Goal: Book appointment/travel/reservation

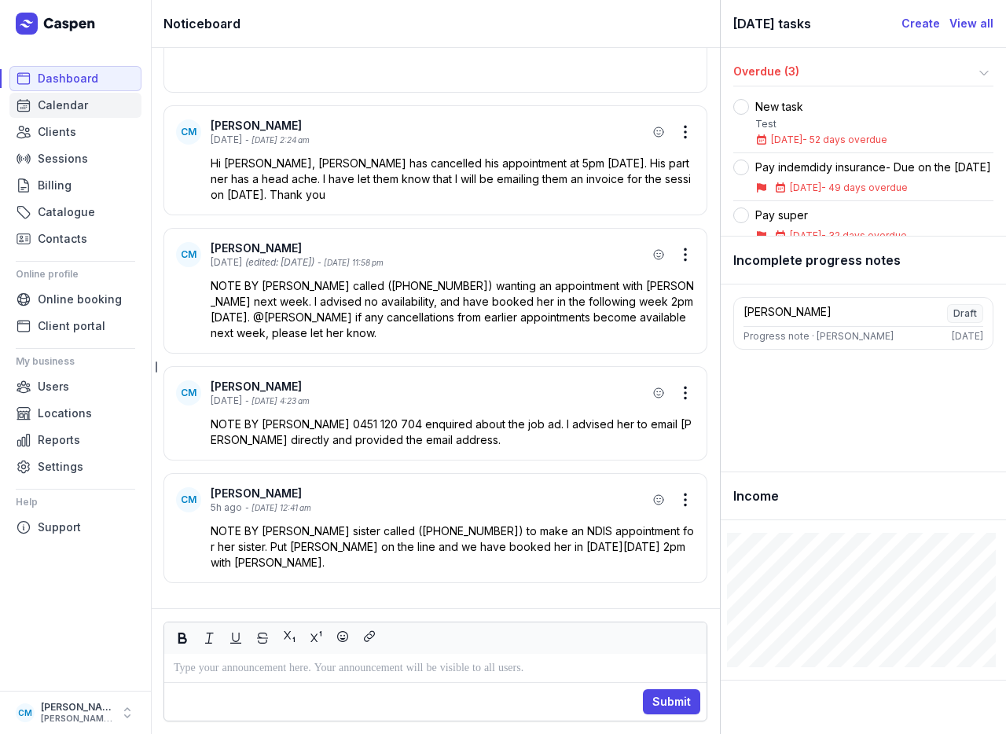
click at [64, 107] on span "Calendar" at bounding box center [63, 105] width 50 height 19
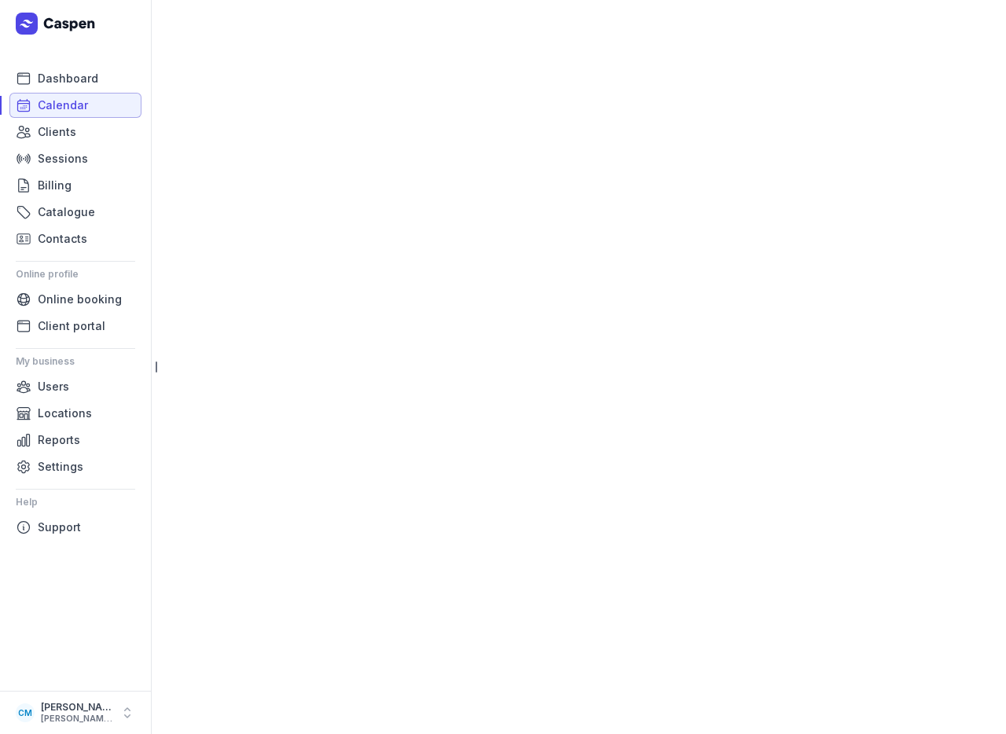
select select "week"
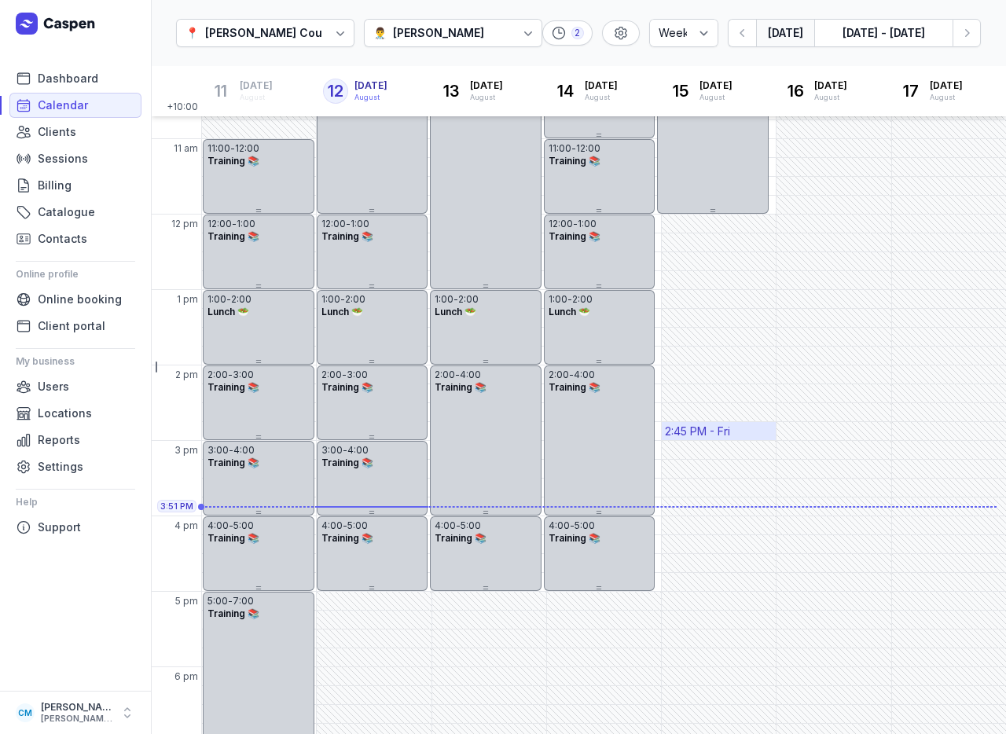
scroll to position [203, 0]
click at [448, 31] on div "[PERSON_NAME]" at bounding box center [438, 33] width 91 height 19
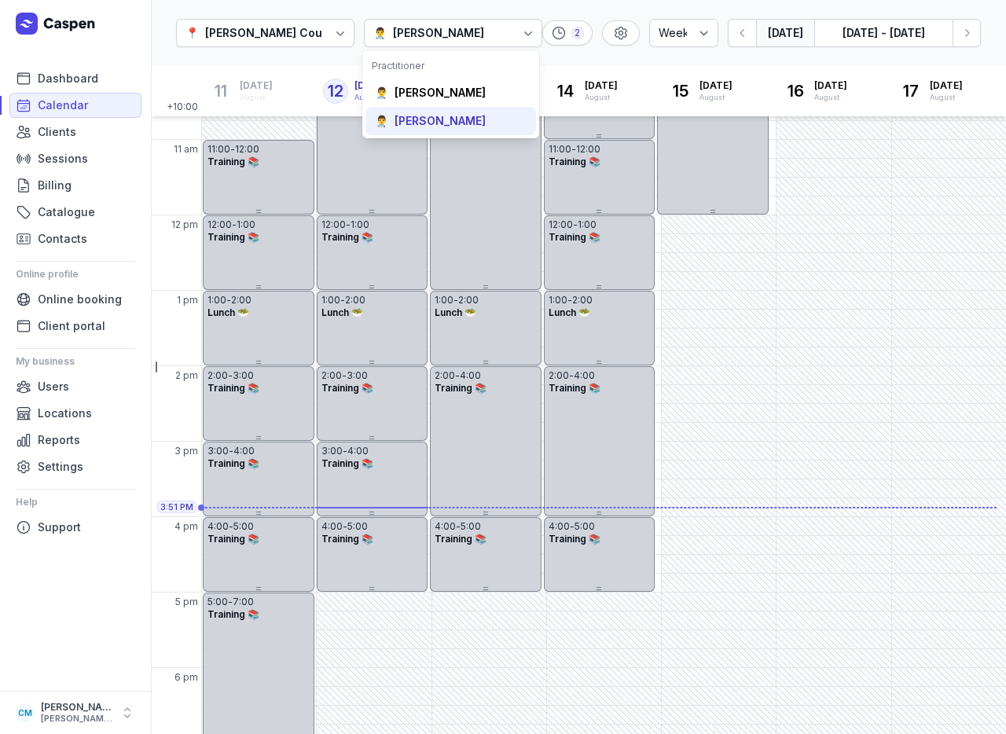
click at [426, 121] on div "[PERSON_NAME]" at bounding box center [439, 121] width 91 height 16
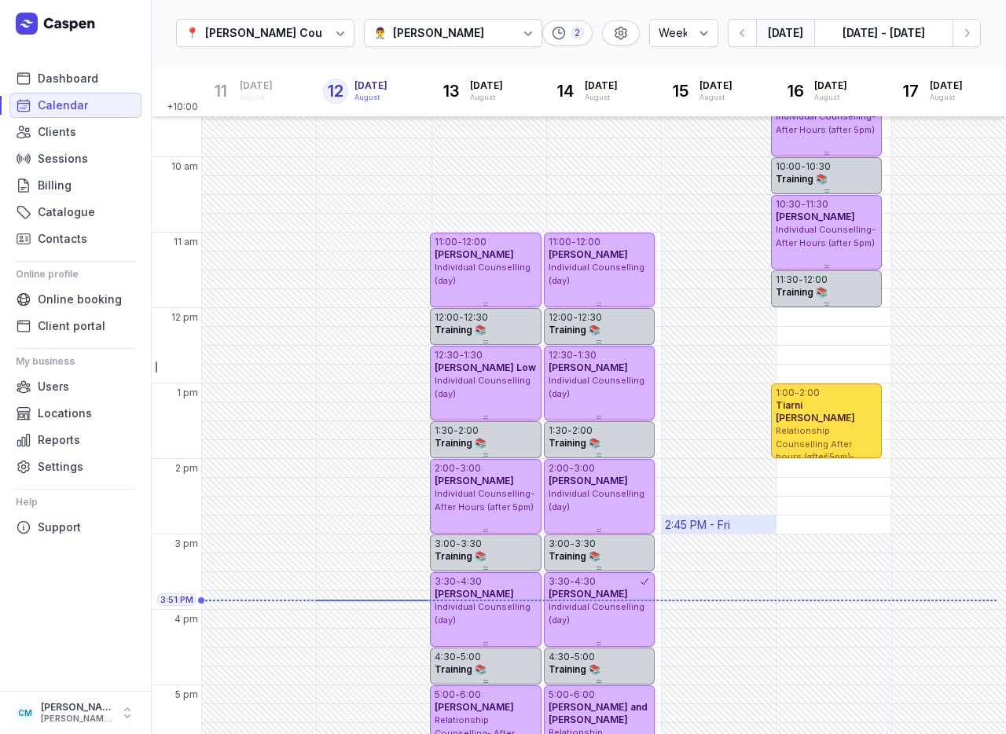
scroll to position [101, 0]
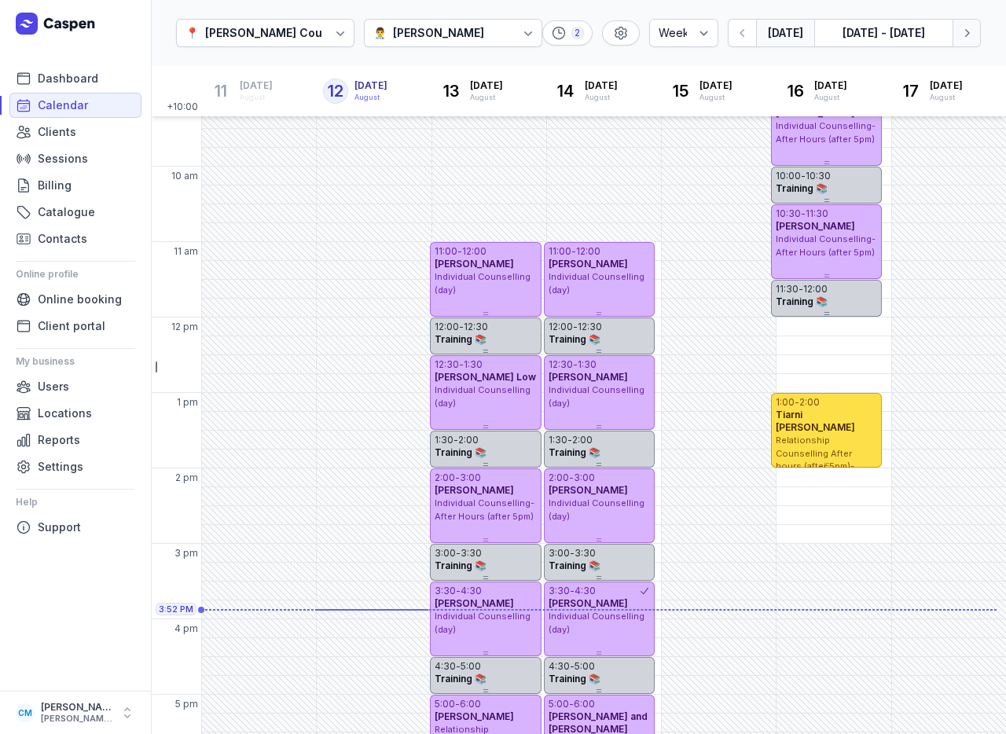
click at [971, 28] on icon "button" at bounding box center [967, 33] width 16 height 16
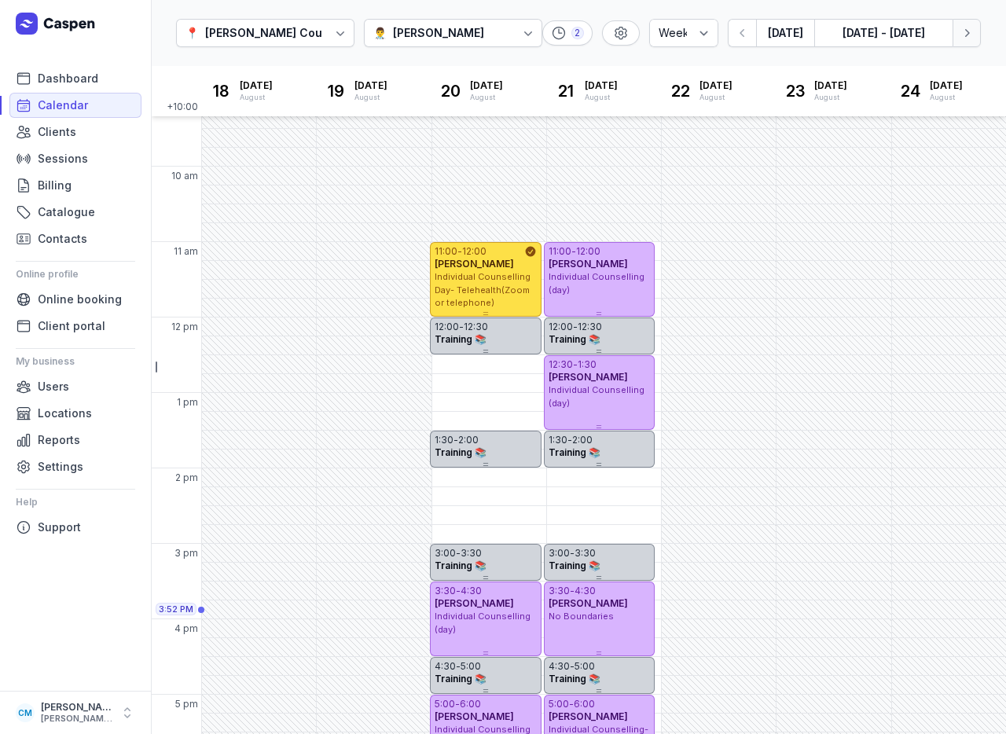
click at [968, 24] on button "Next week" at bounding box center [966, 33] width 28 height 28
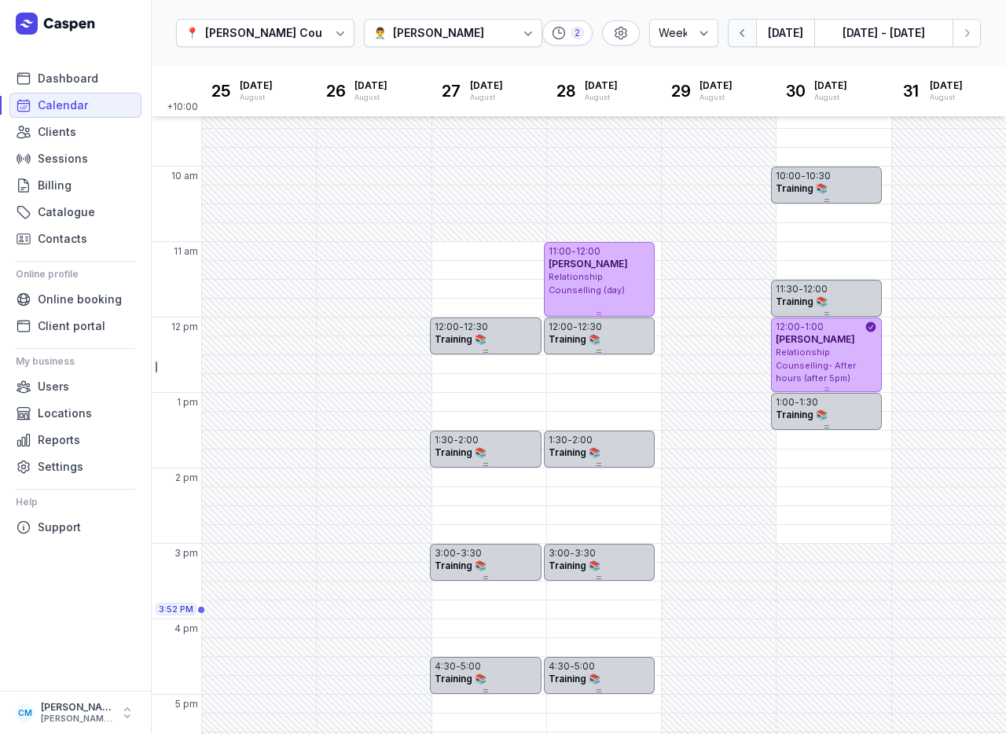
click at [740, 40] on icon "button" at bounding box center [743, 33] width 16 height 16
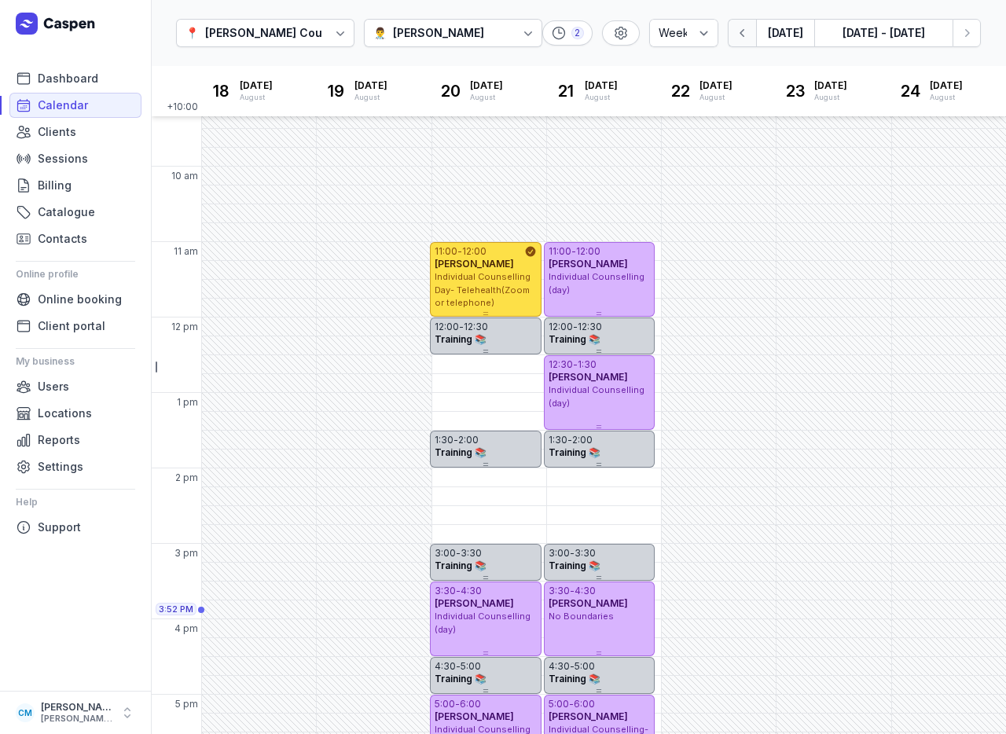
click at [740, 40] on icon "button" at bounding box center [743, 33] width 16 height 16
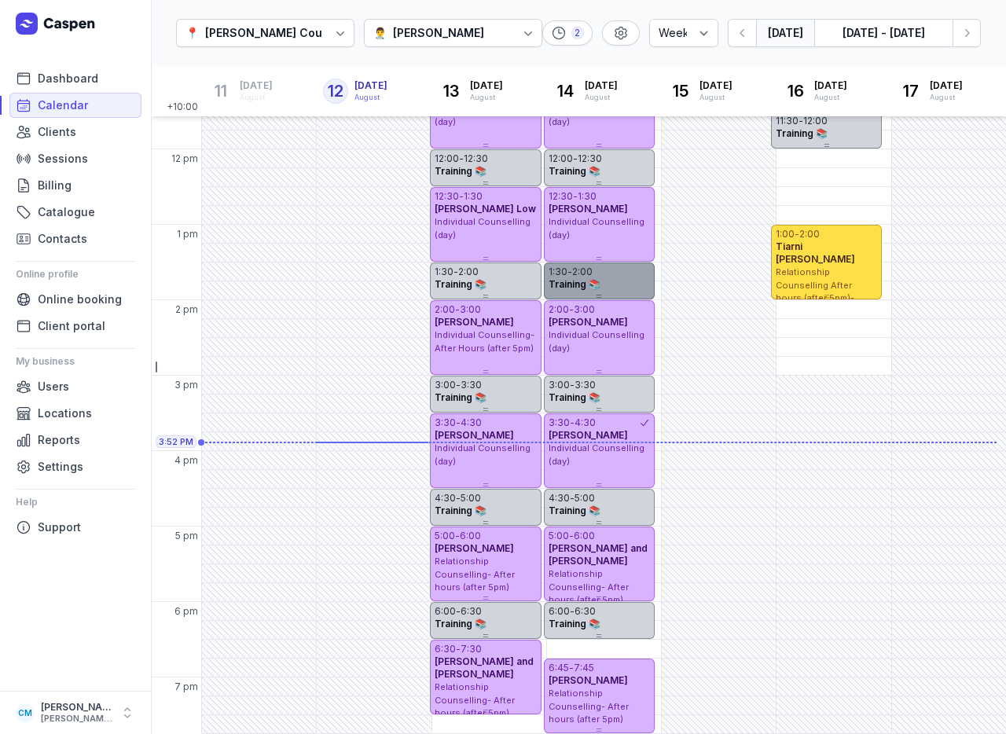
scroll to position [288, 0]
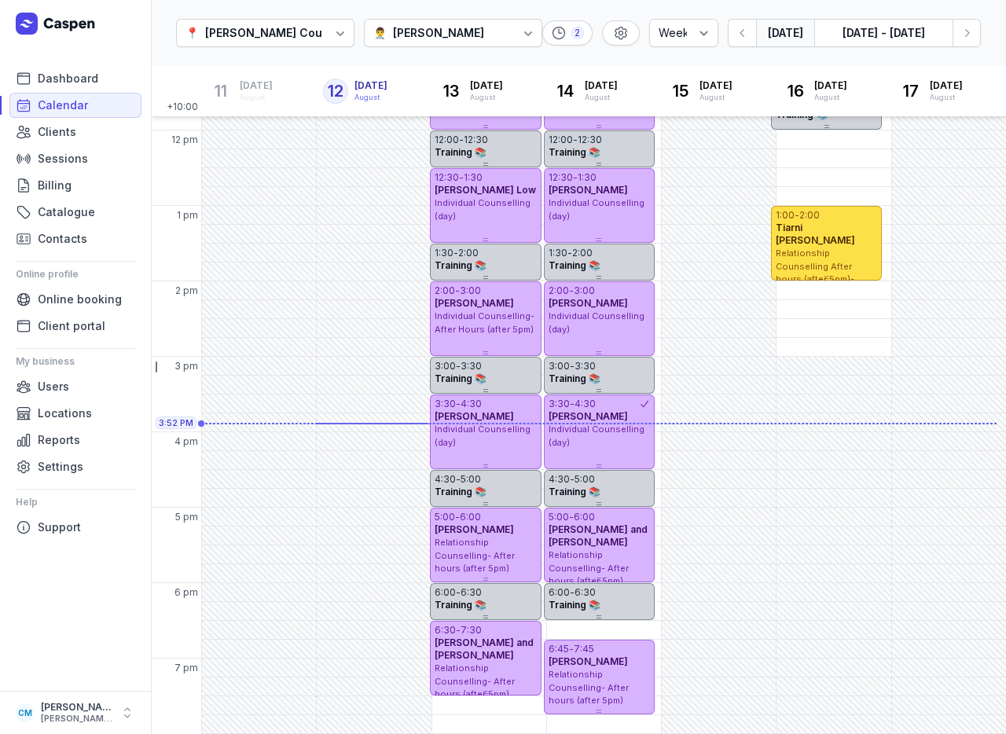
click at [477, 38] on div "👨‍⚕️ [PERSON_NAME]" at bounding box center [453, 33] width 178 height 28
click at [434, 92] on div "[PERSON_NAME]" at bounding box center [431, 93] width 91 height 16
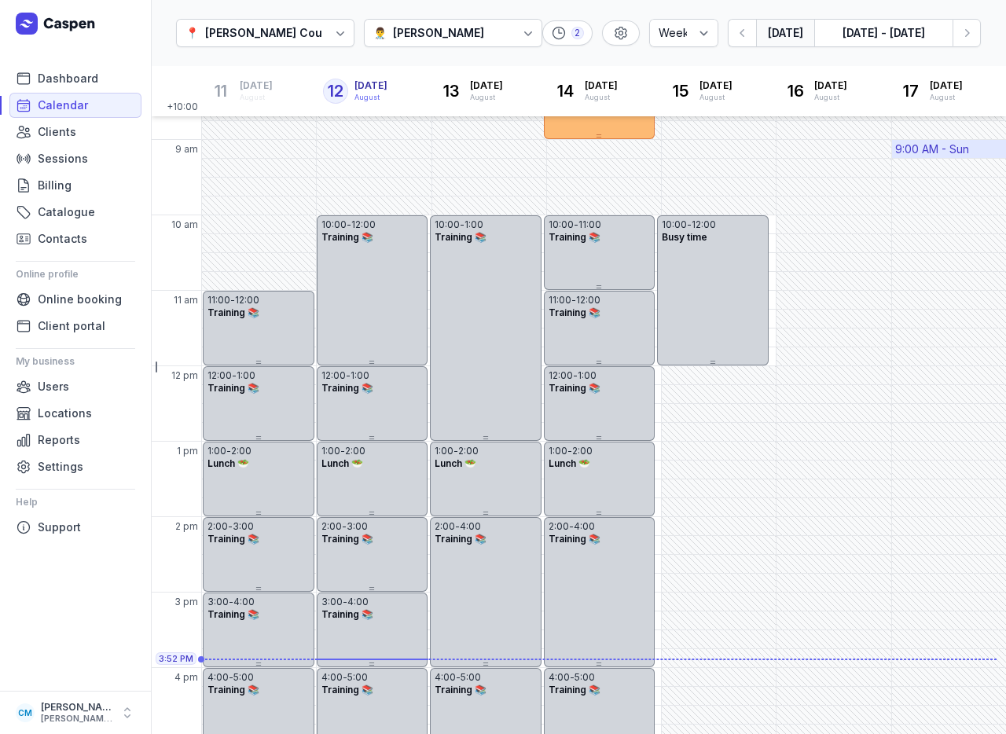
scroll to position [24, 0]
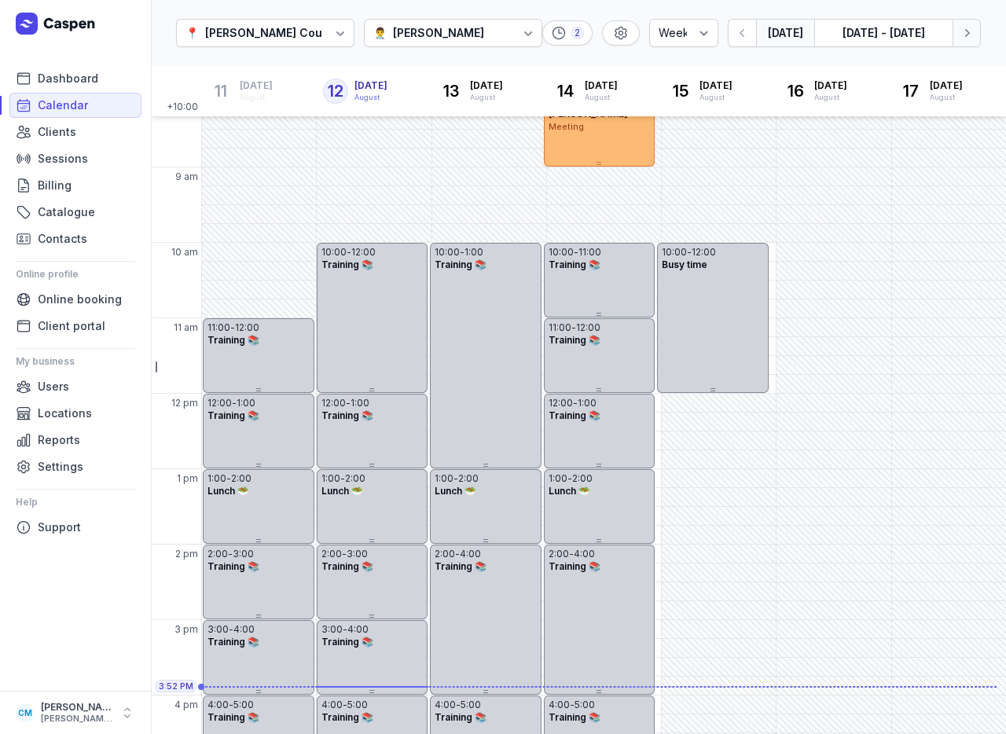
click at [959, 31] on icon "button" at bounding box center [967, 33] width 16 height 16
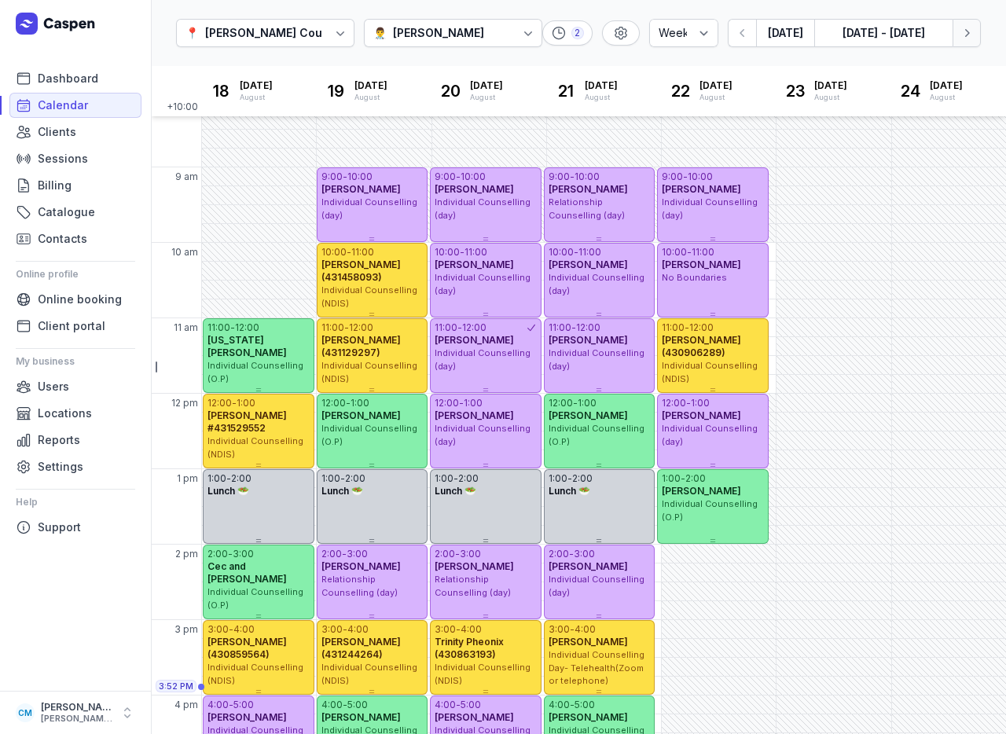
click at [964, 34] on icon "button" at bounding box center [967, 33] width 16 height 16
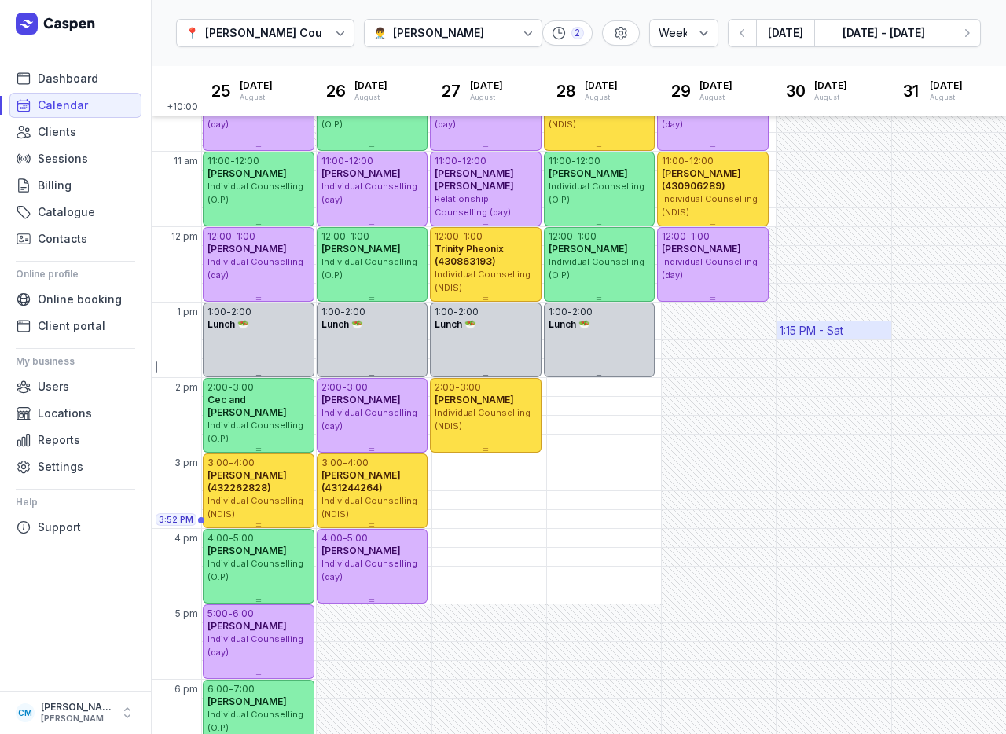
scroll to position [193, 0]
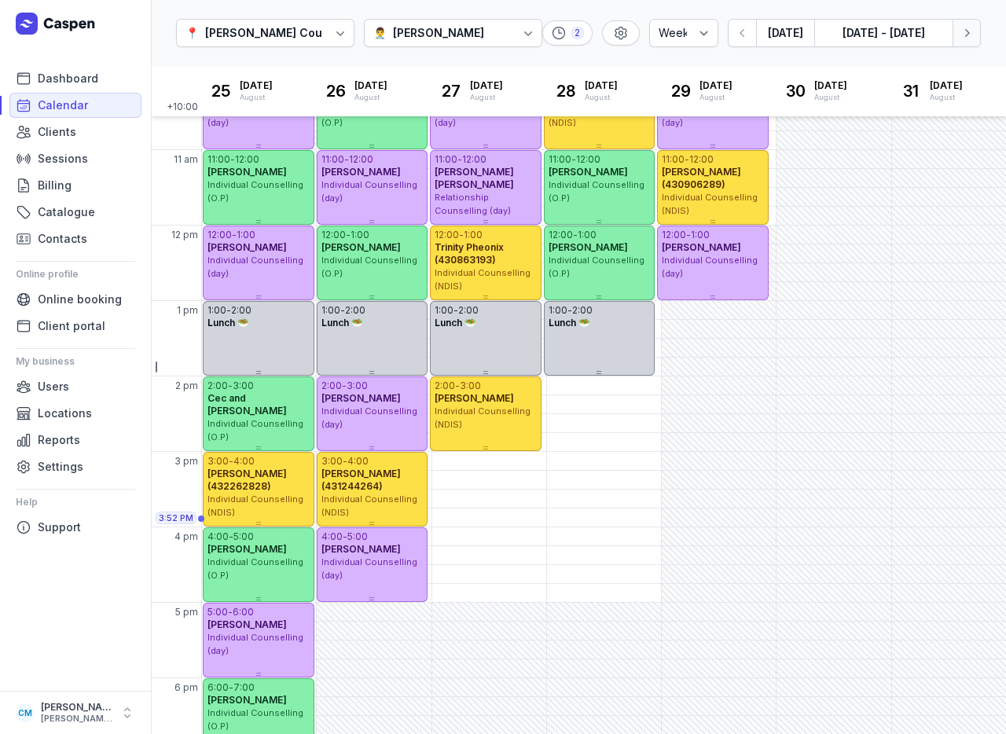
click at [961, 39] on icon "button" at bounding box center [967, 33] width 16 height 16
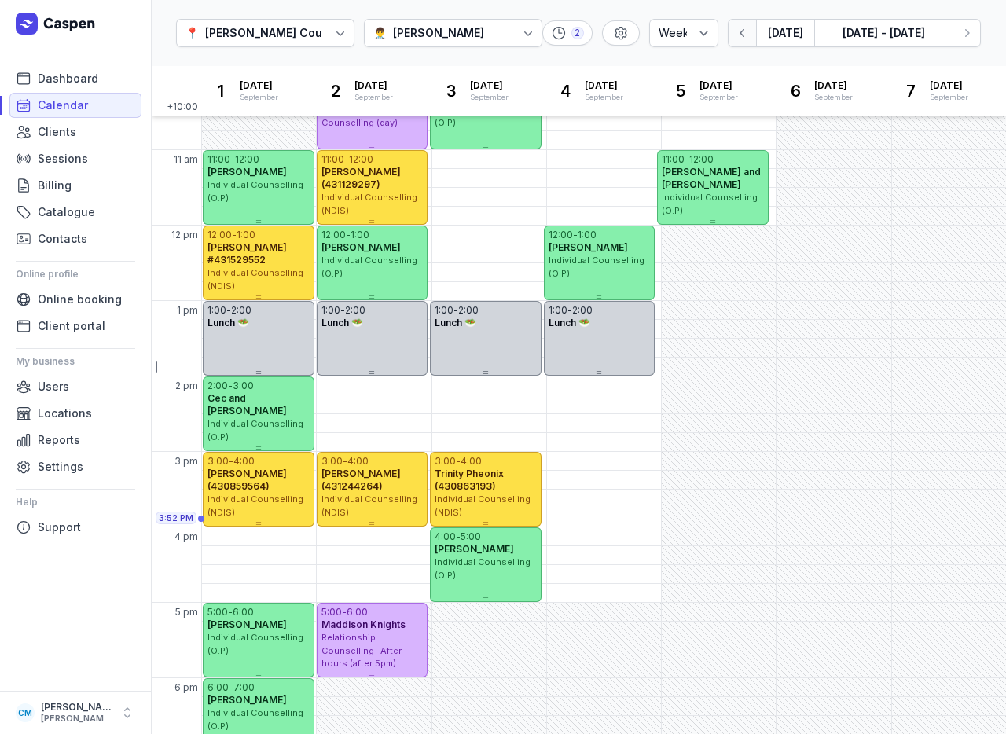
click at [739, 40] on icon "button" at bounding box center [743, 33] width 16 height 16
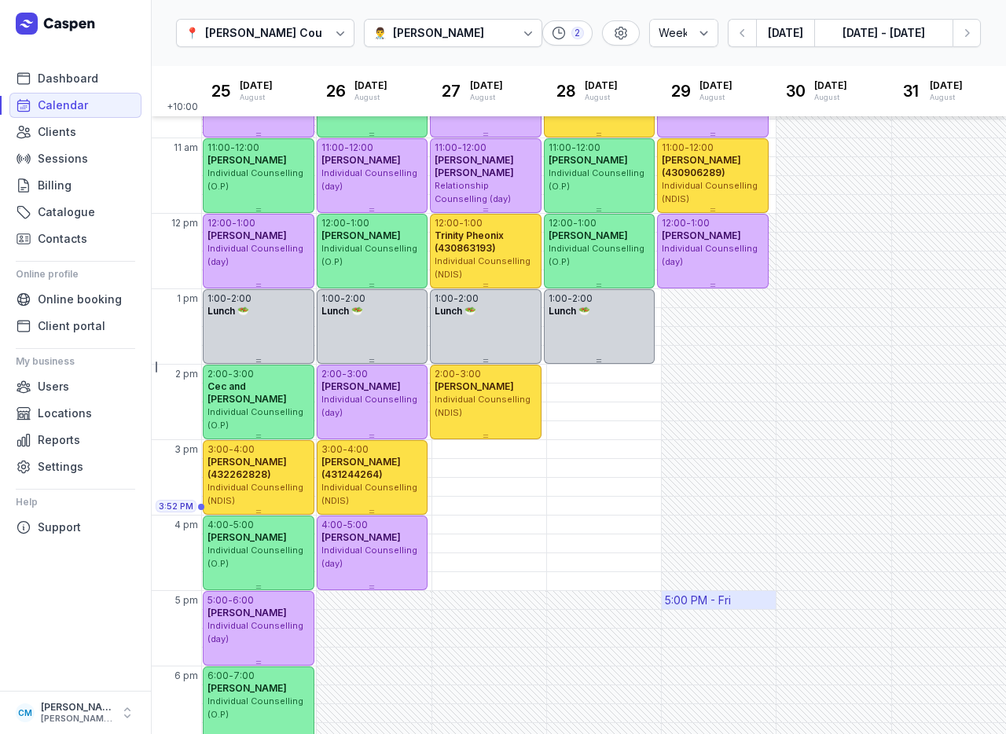
scroll to position [205, 0]
click at [479, 31] on div "[PERSON_NAME]" at bounding box center [438, 33] width 91 height 19
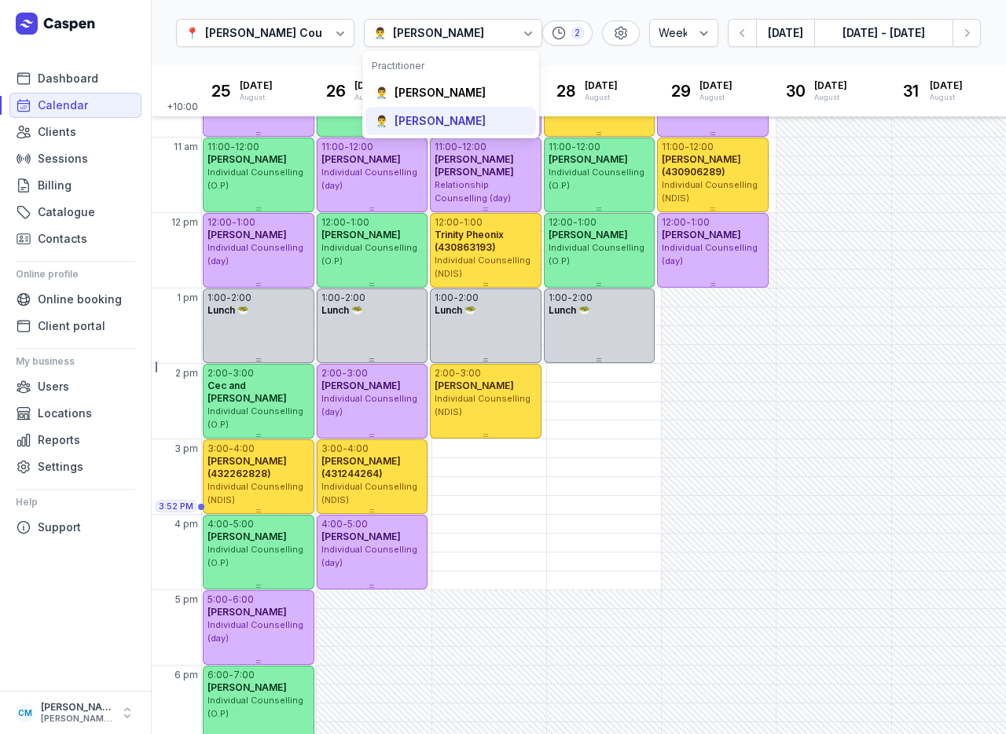
click at [453, 118] on div "[PERSON_NAME]" at bounding box center [439, 121] width 91 height 16
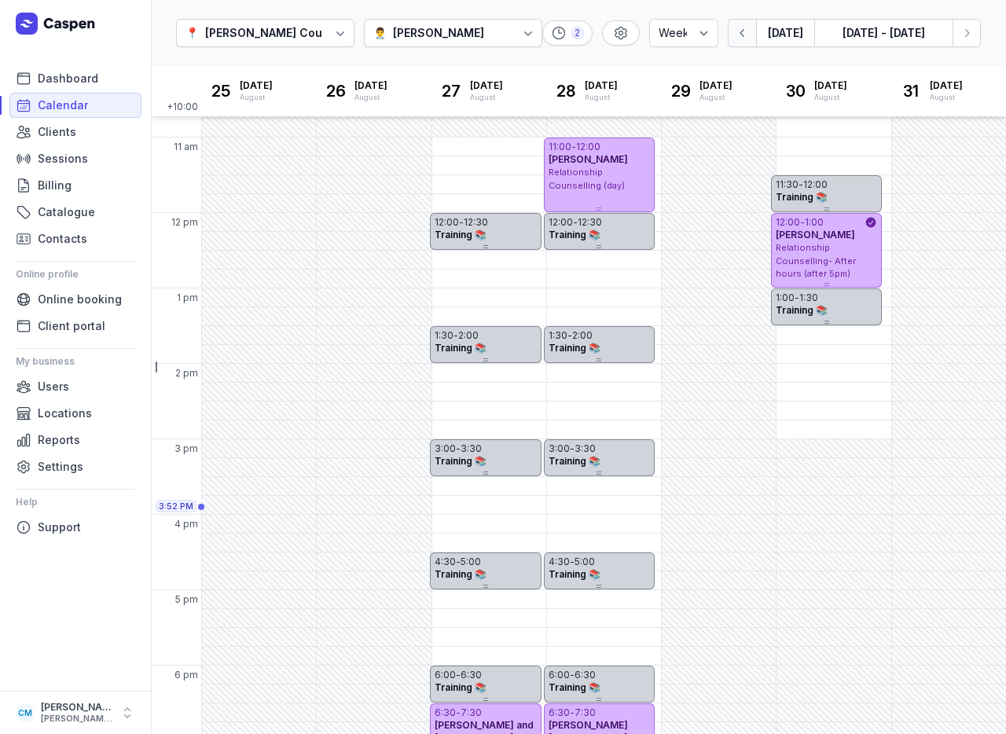
click at [743, 41] on button "button" at bounding box center [742, 33] width 28 height 28
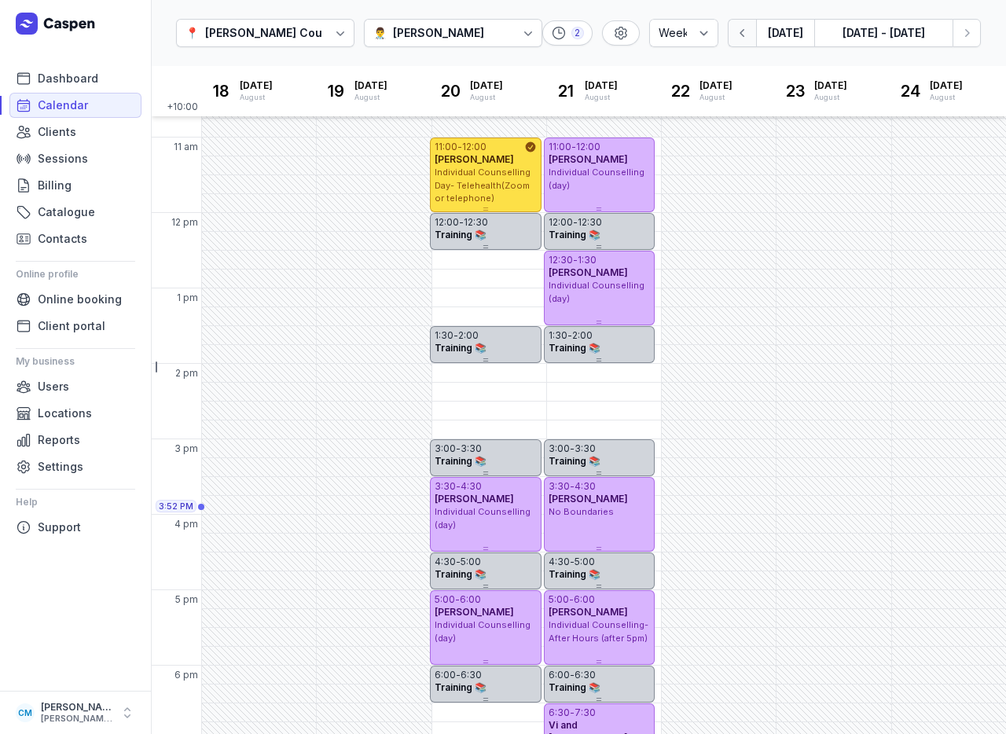
click at [743, 41] on button "button" at bounding box center [742, 33] width 28 height 28
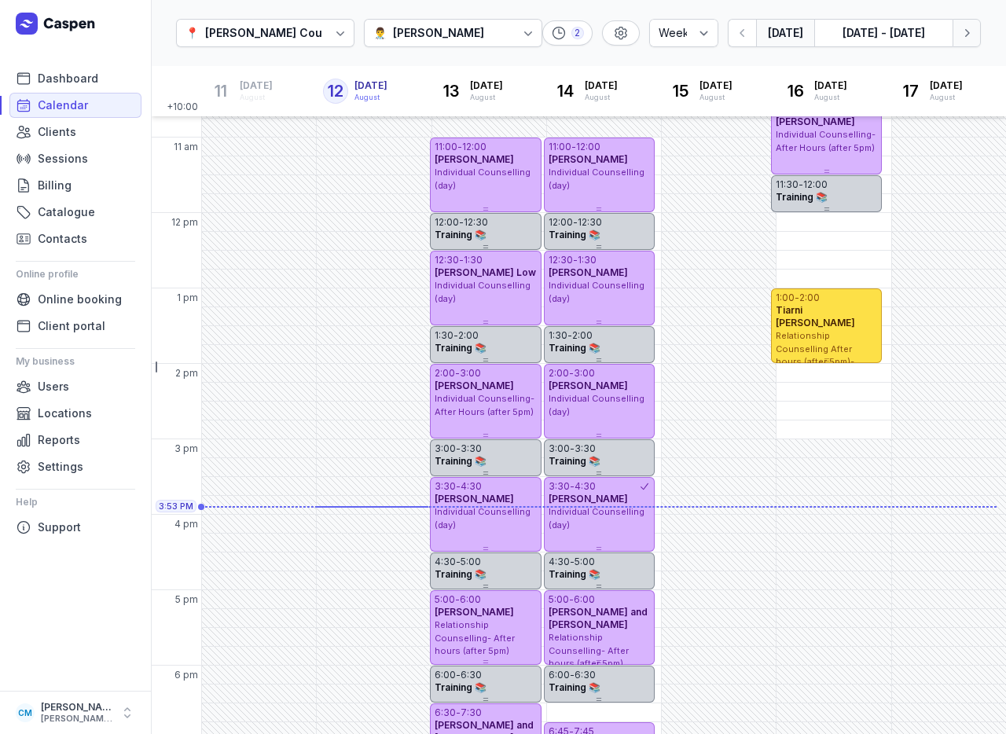
click at [961, 31] on icon "button" at bounding box center [967, 33] width 16 height 16
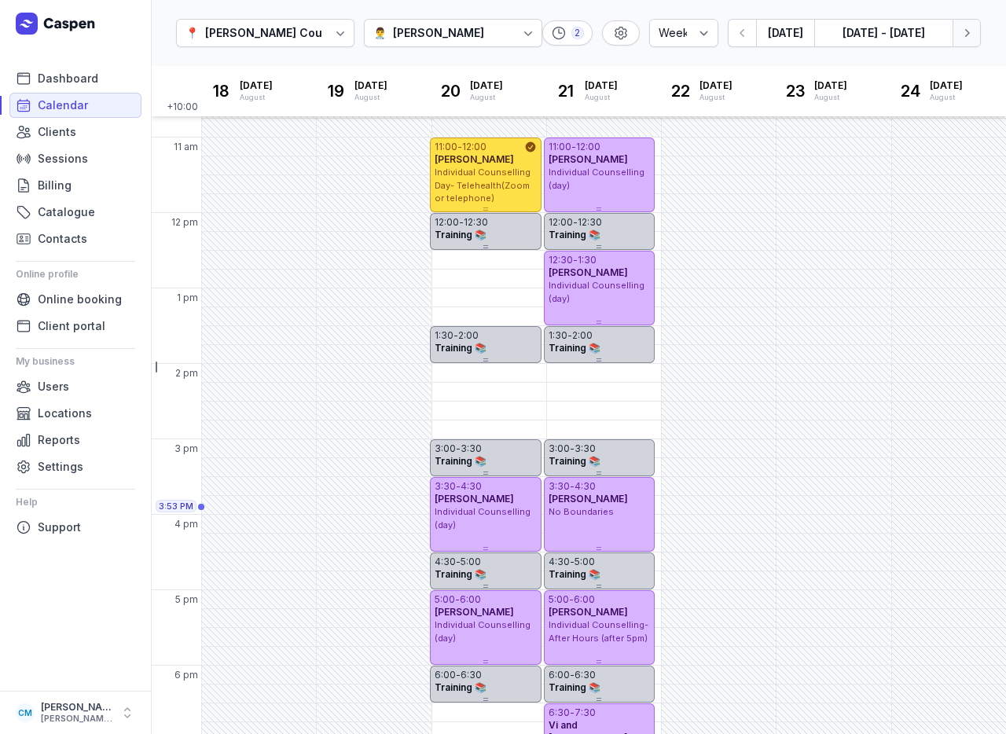
click at [961, 31] on icon "button" at bounding box center [967, 33] width 16 height 16
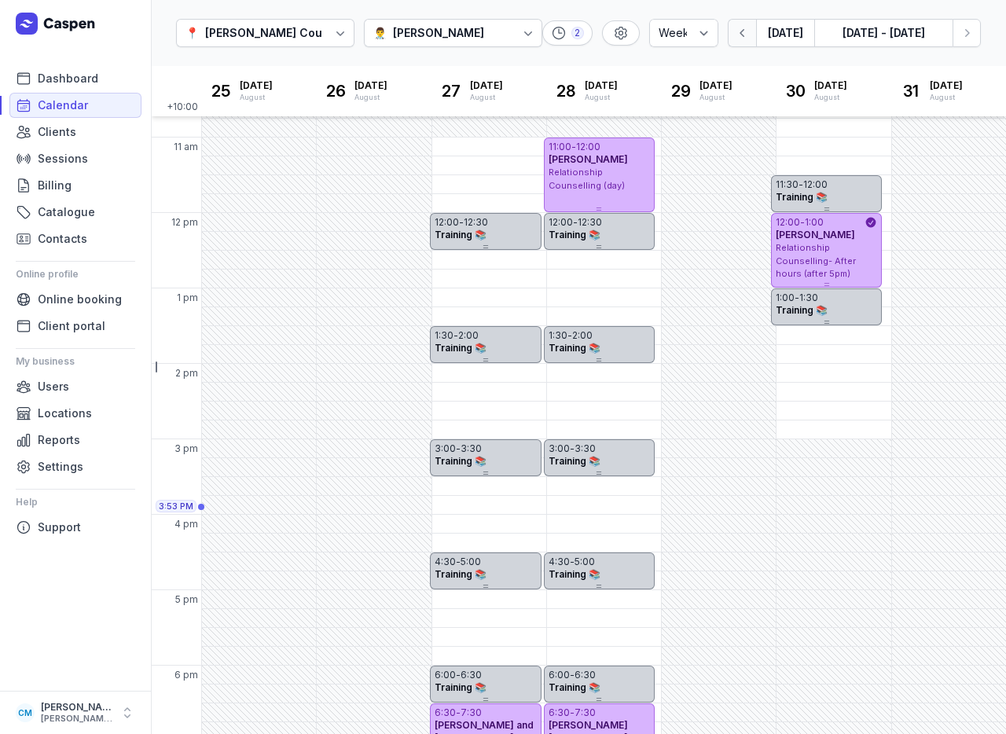
click at [743, 41] on button "button" at bounding box center [742, 33] width 28 height 28
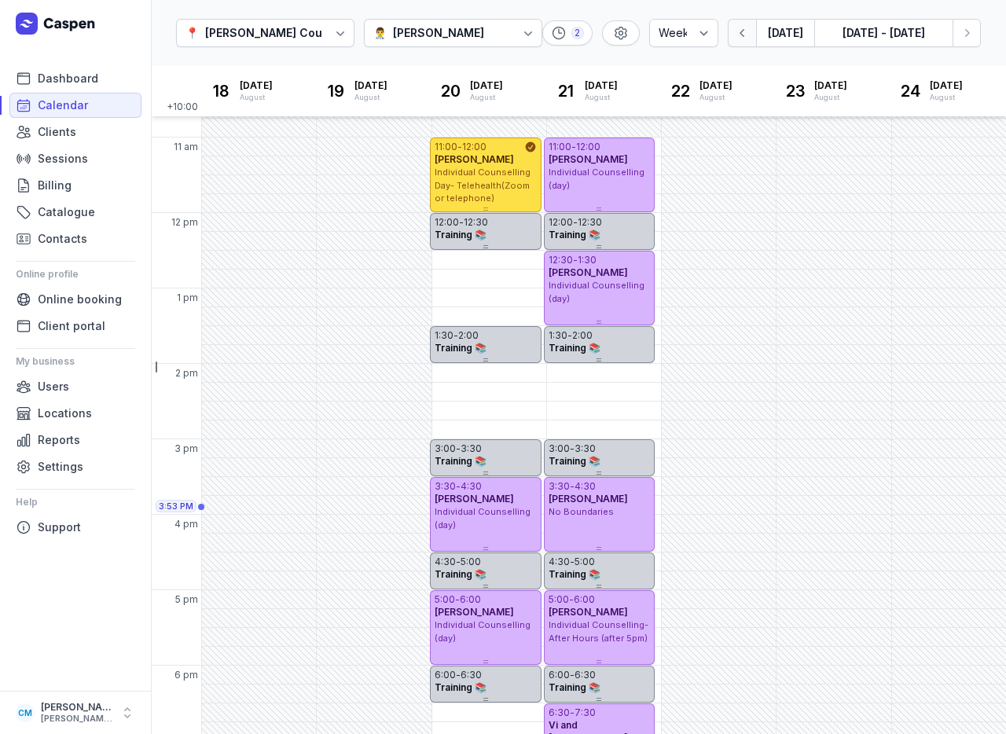
click at [743, 41] on button "button" at bounding box center [742, 33] width 28 height 28
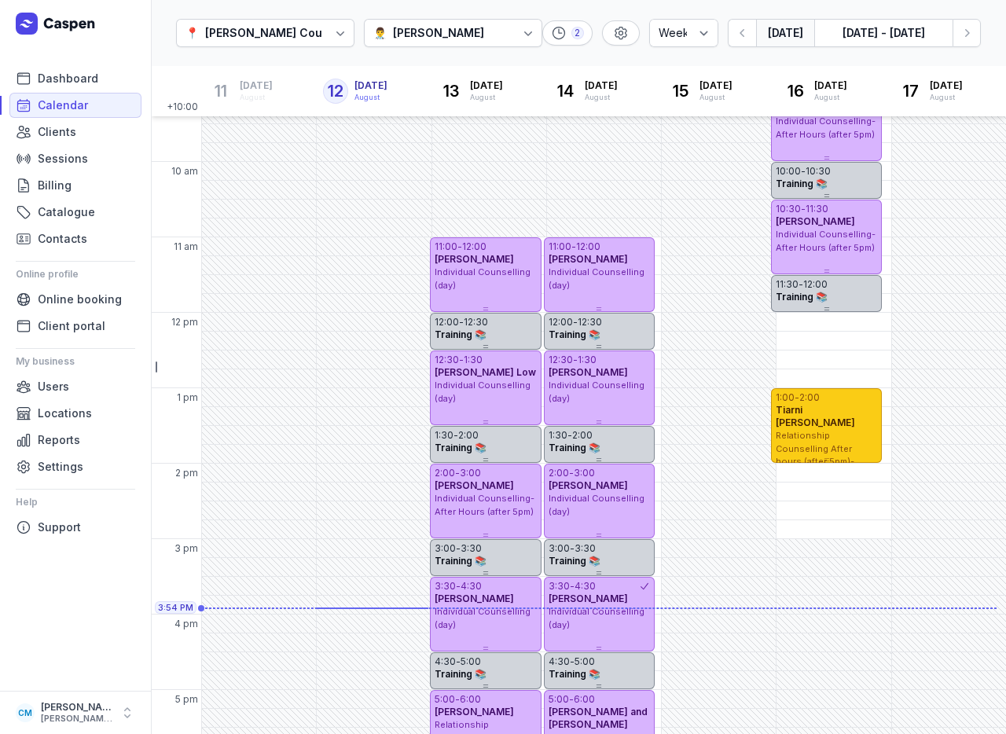
scroll to position [97, 0]
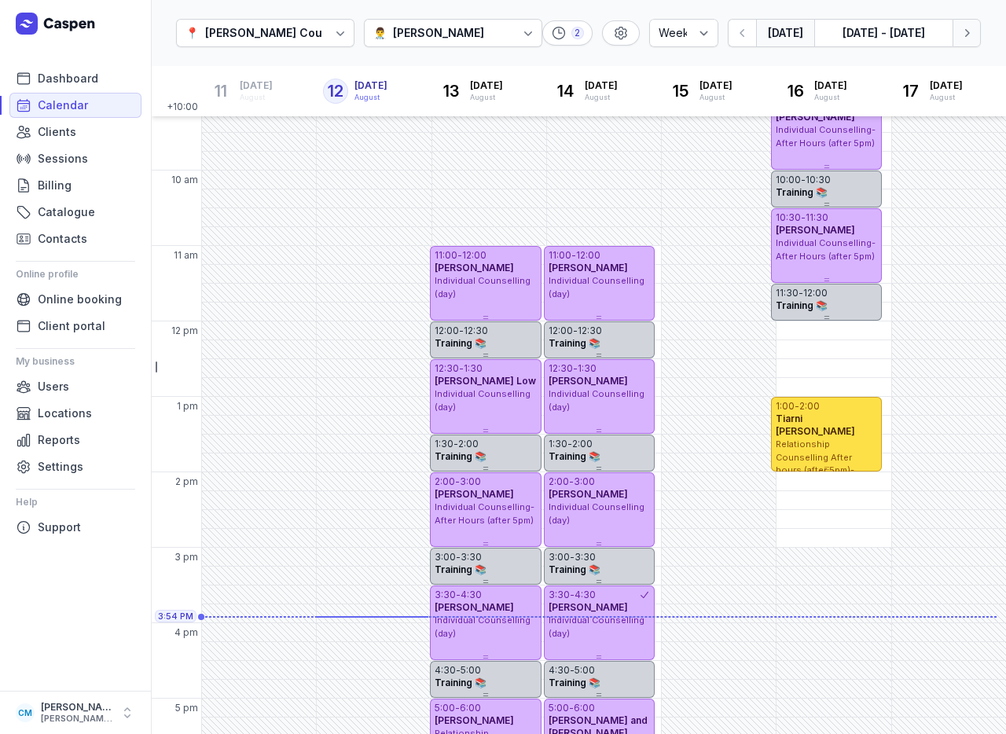
click at [959, 29] on icon "button" at bounding box center [967, 33] width 16 height 16
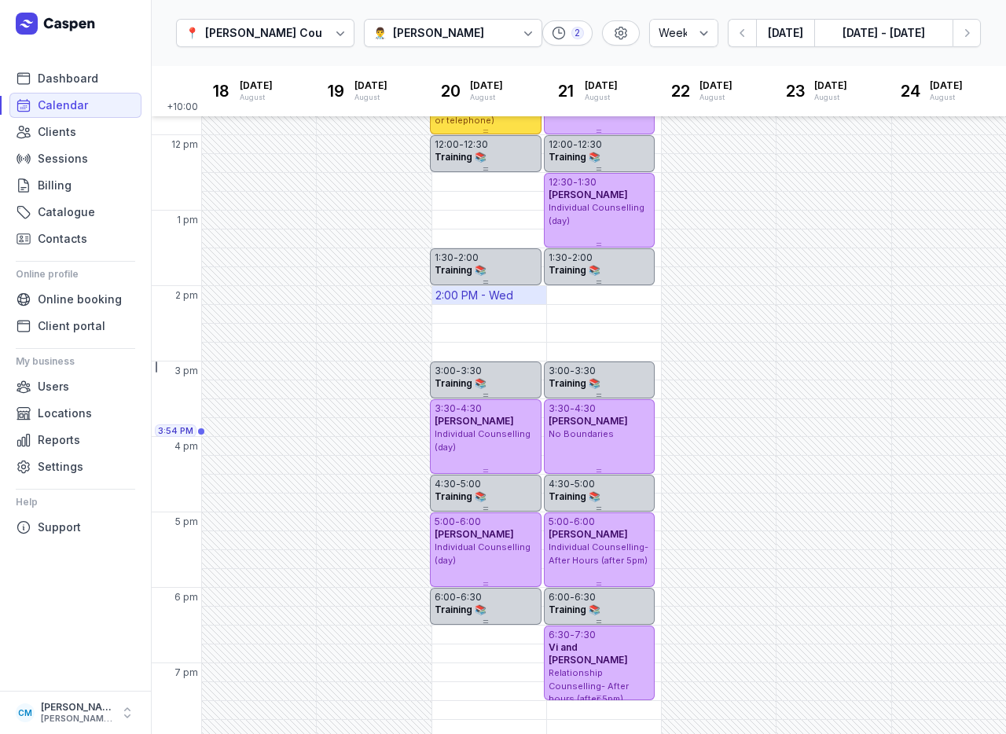
scroll to position [288, 0]
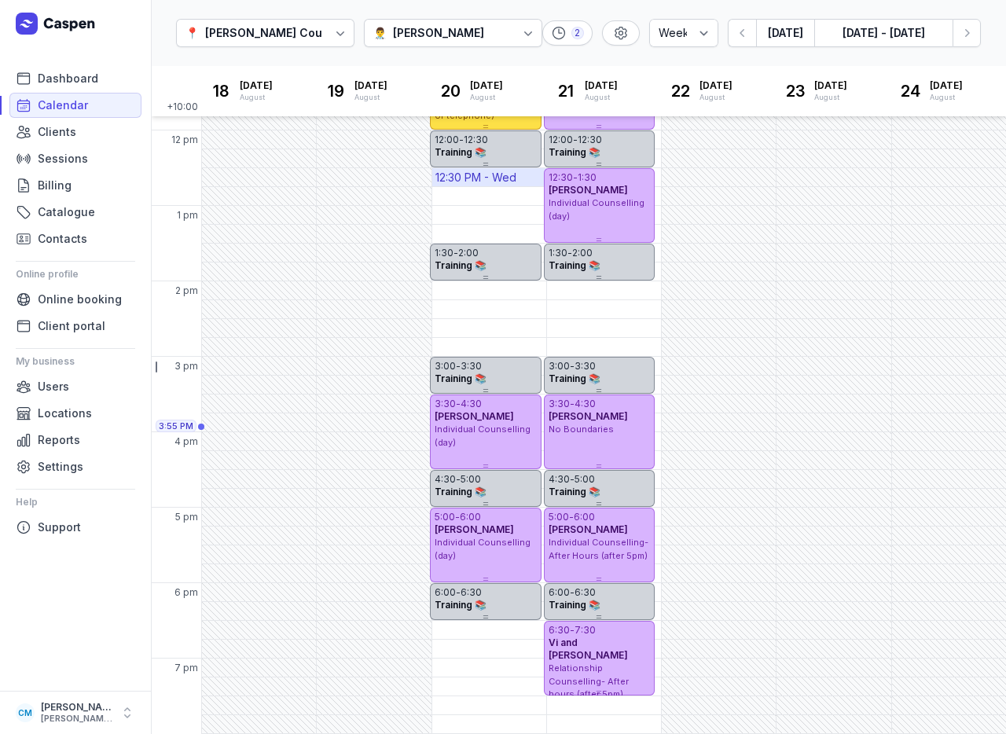
click at [504, 182] on div "12:30 PM - Wed" at bounding box center [475, 178] width 81 height 16
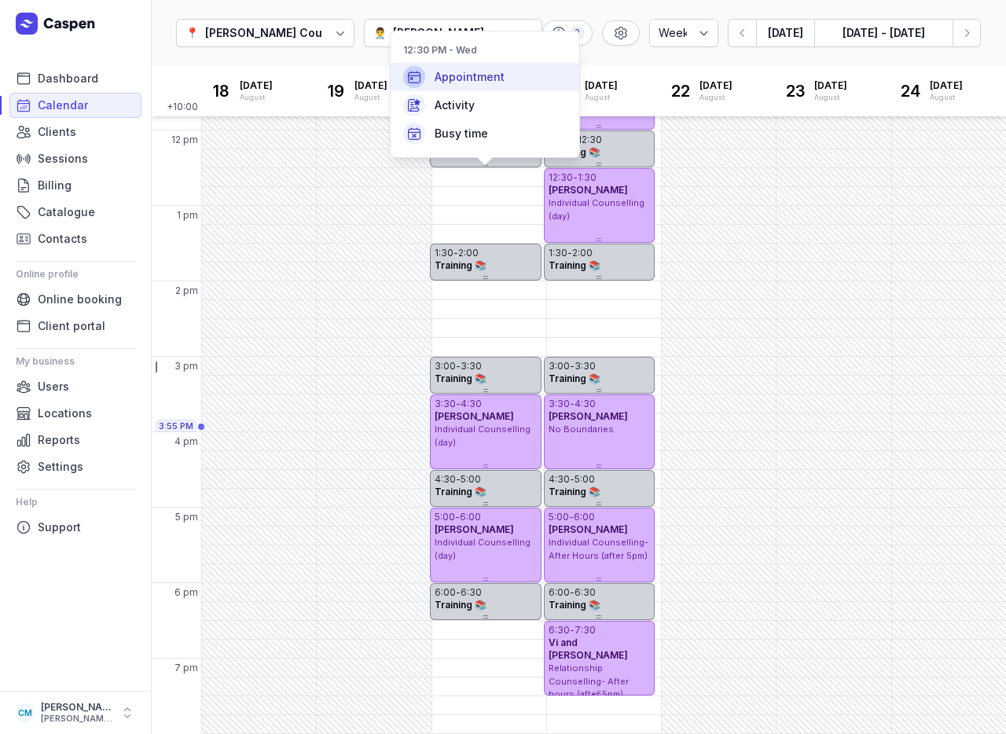
click at [497, 75] on span "Appointment" at bounding box center [470, 77] width 70 height 16
select select
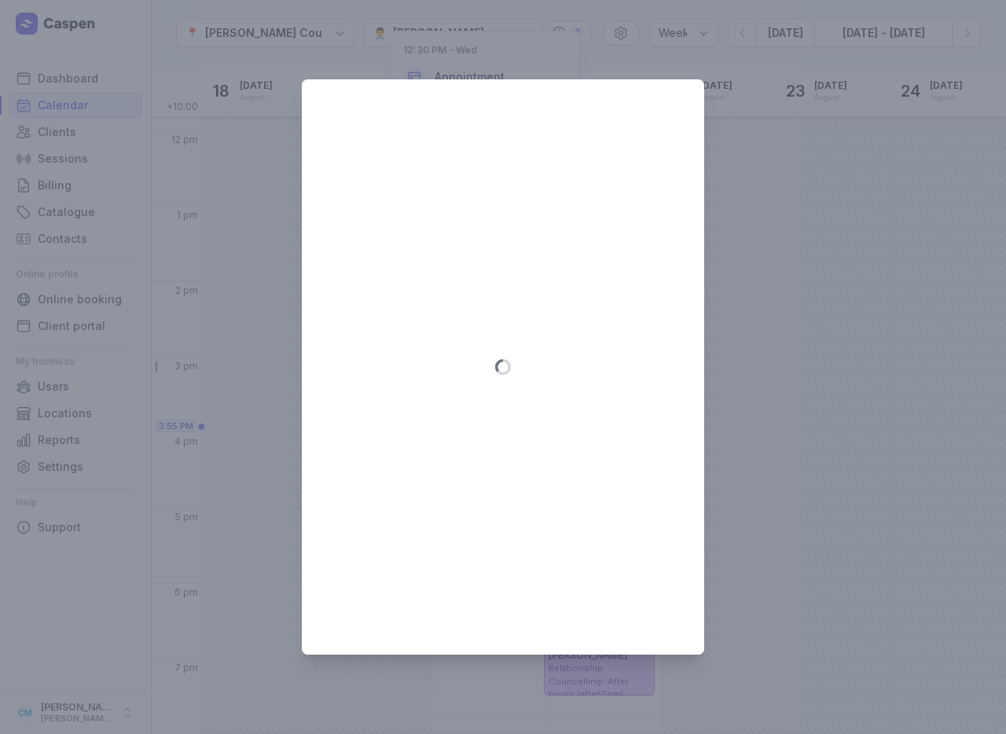
type input "[DATE]"
select select "12:30"
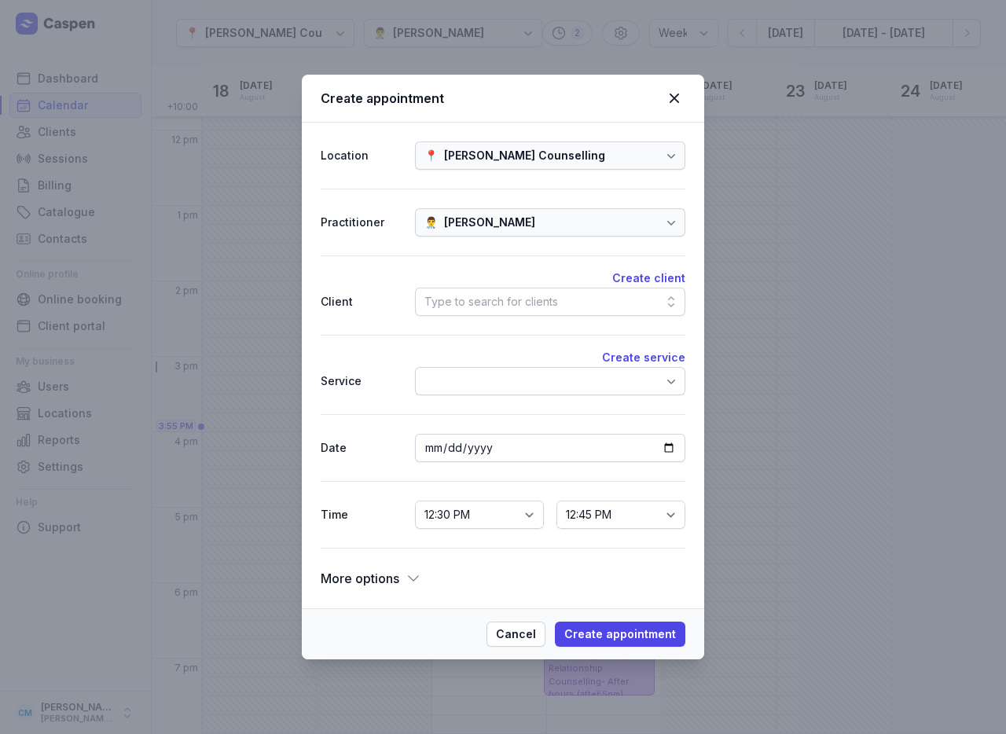
click at [491, 316] on div "Create client Client Type to search for clients" at bounding box center [503, 294] width 365 height 79
click at [664, 281] on button "Create client" at bounding box center [648, 278] width 73 height 19
select select
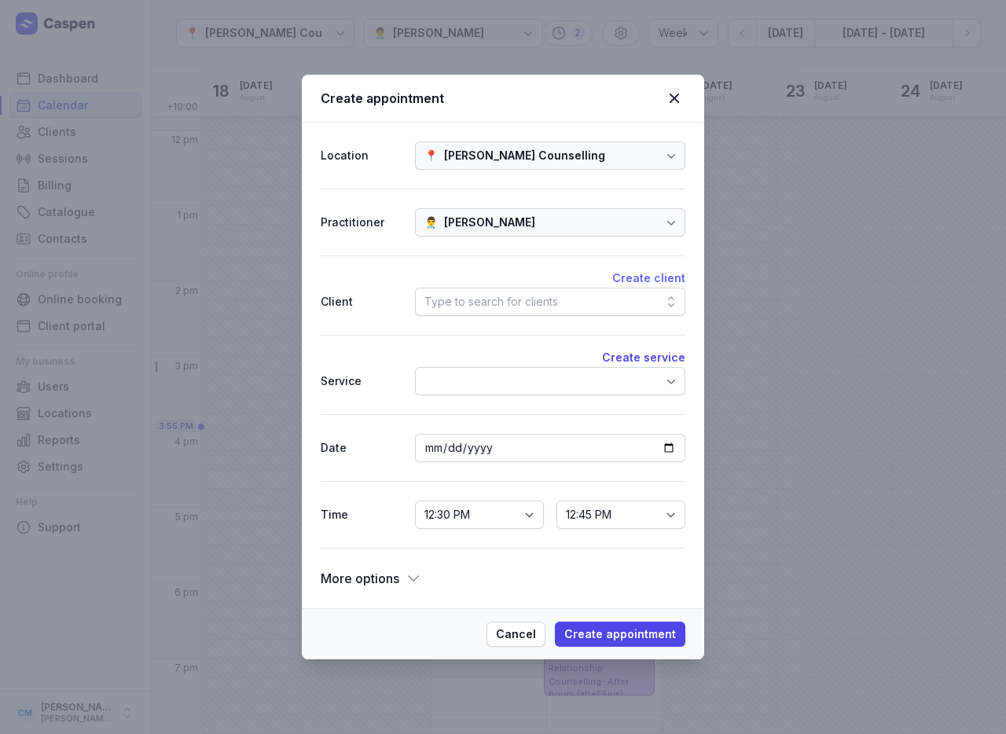
select select
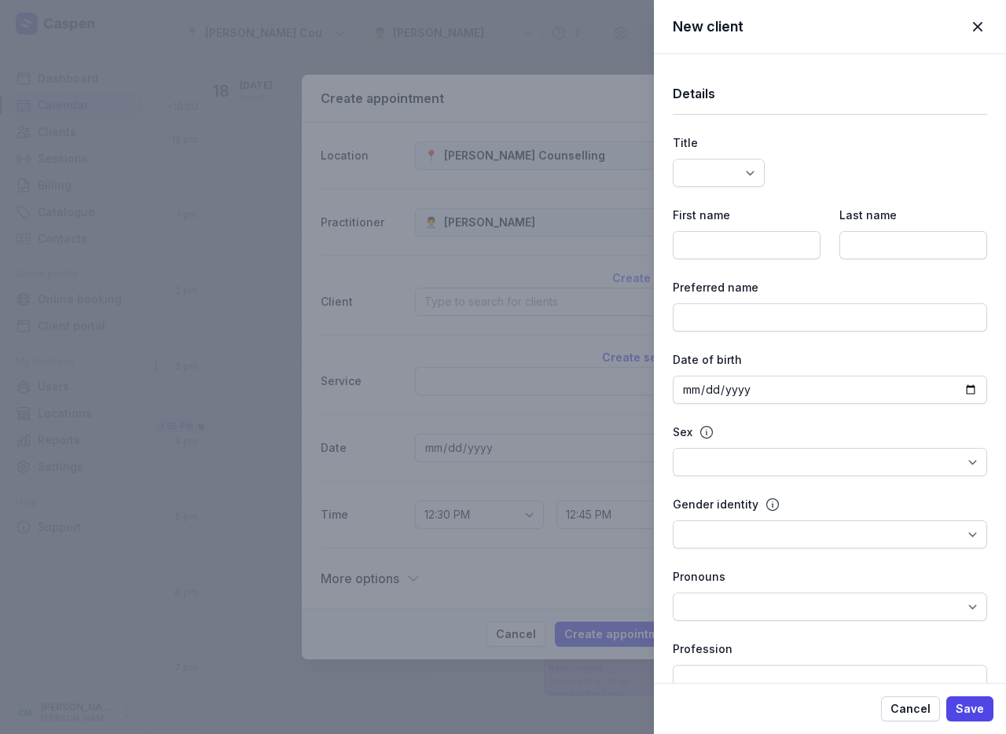
select select
click at [726, 257] on input at bounding box center [747, 245] width 148 height 28
type input "[PERSON_NAME]"
click at [872, 240] on input at bounding box center [913, 245] width 148 height 28
type input "[PERSON_NAME]"
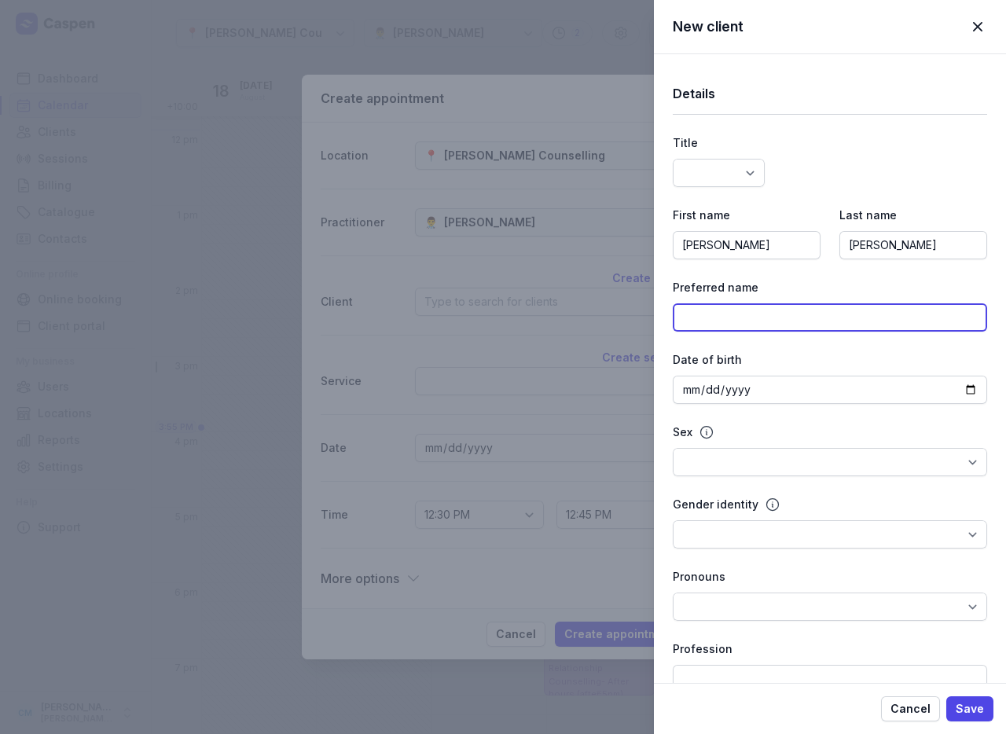
click at [759, 312] on input at bounding box center [830, 317] width 314 height 28
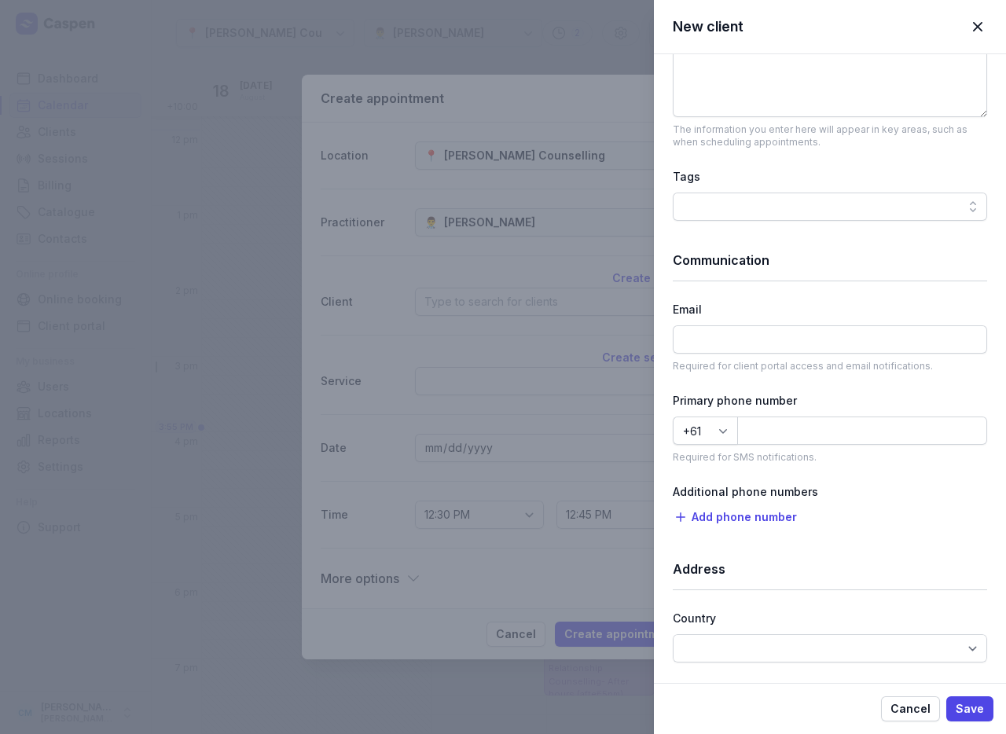
scroll to position [706, 0]
click at [722, 339] on input at bounding box center [830, 339] width 314 height 28
click at [780, 431] on input at bounding box center [862, 430] width 250 height 28
click at [790, 426] on input "[EMAIL_ADDRESS][DOMAIN_NAME]" at bounding box center [862, 430] width 250 height 28
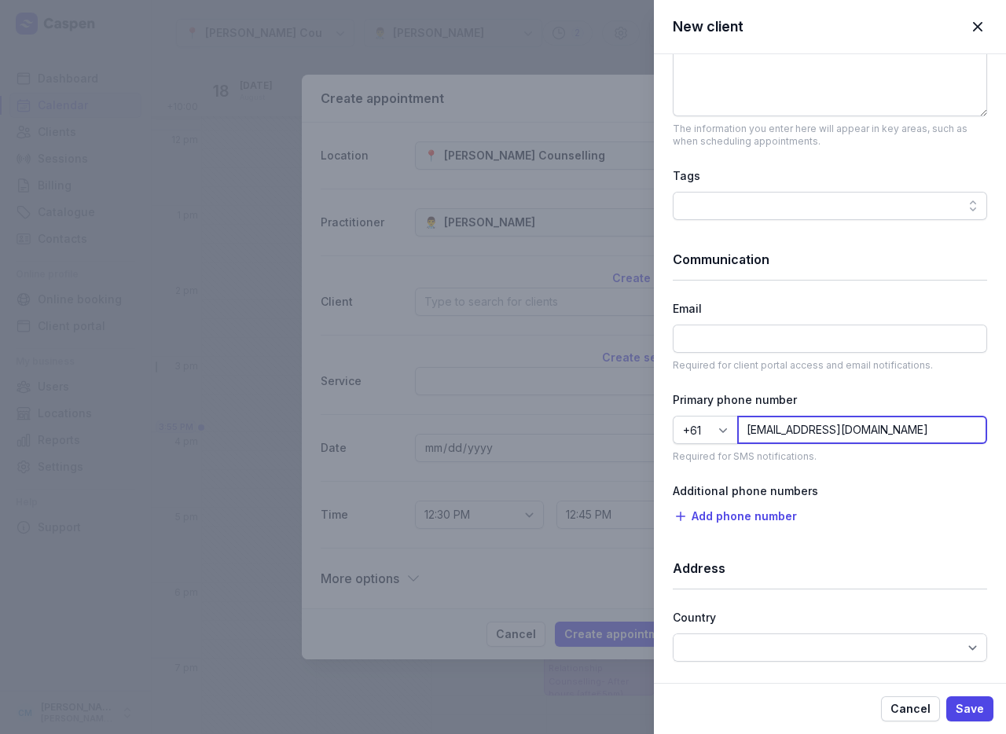
click at [790, 426] on input "[EMAIL_ADDRESS][DOMAIN_NAME]" at bounding box center [862, 430] width 250 height 28
type input "[EMAIL_ADDRESS][DOMAIN_NAME]"
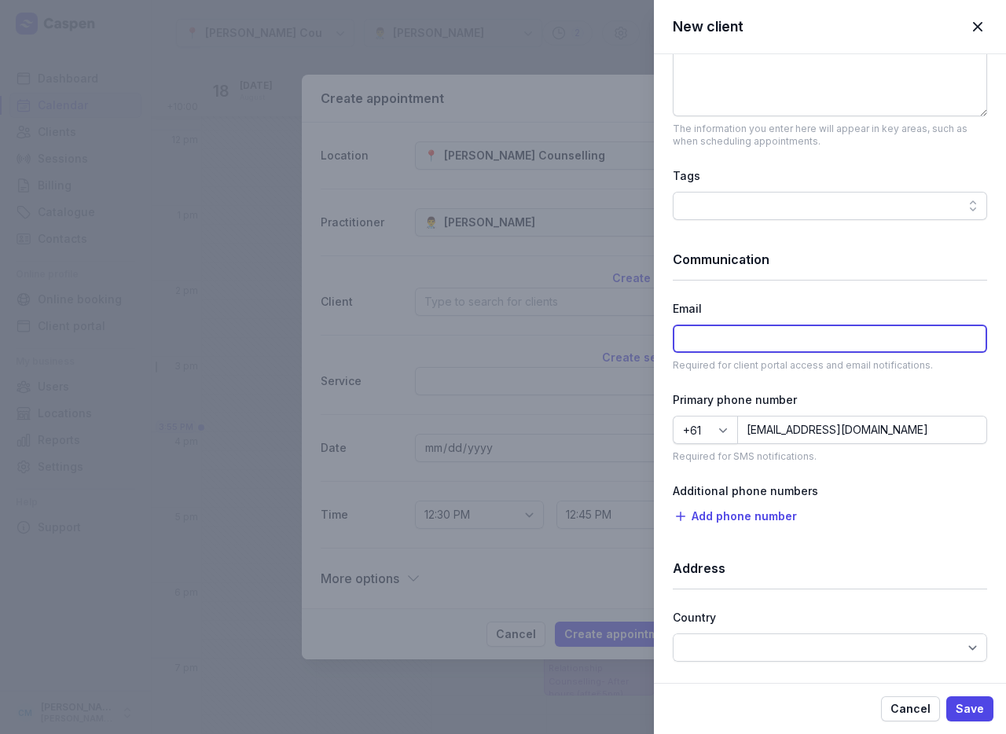
click at [776, 347] on input at bounding box center [830, 339] width 314 height 28
paste input "[EMAIL_ADDRESS][DOMAIN_NAME]"
type input "[EMAIL_ADDRESS][DOMAIN_NAME]"
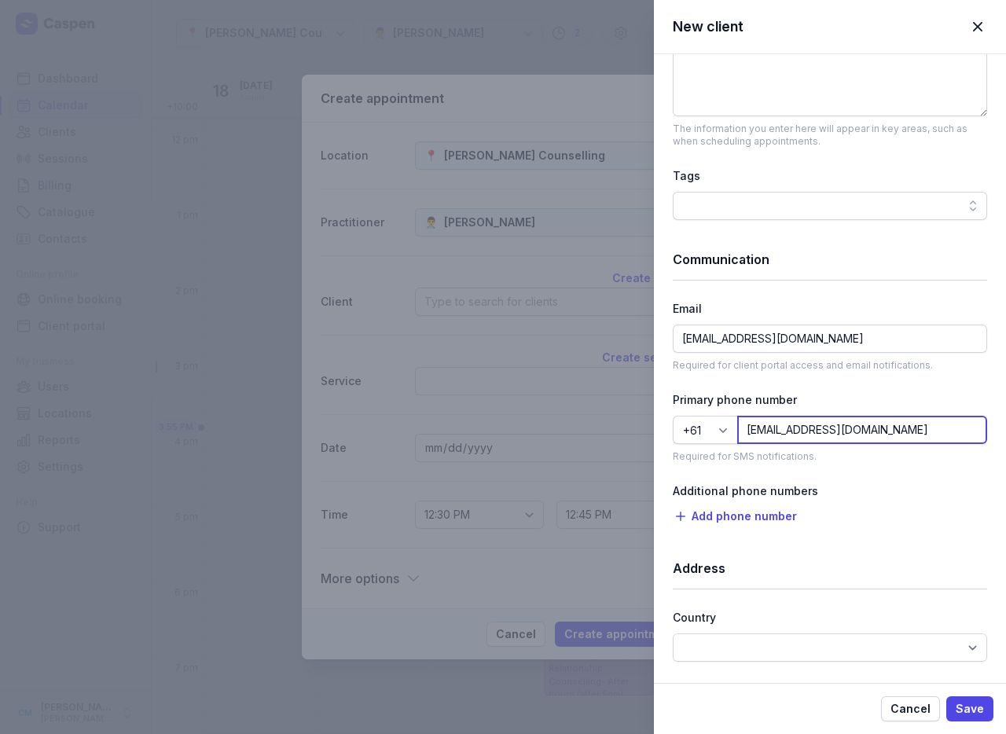
click at [804, 432] on input "[EMAIL_ADDRESS][DOMAIN_NAME]" at bounding box center [862, 430] width 250 height 28
click at [810, 391] on div "Email [EMAIL_ADDRESS][DOMAIN_NAME] Required for client portal access and email …" at bounding box center [830, 427] width 314 height 72
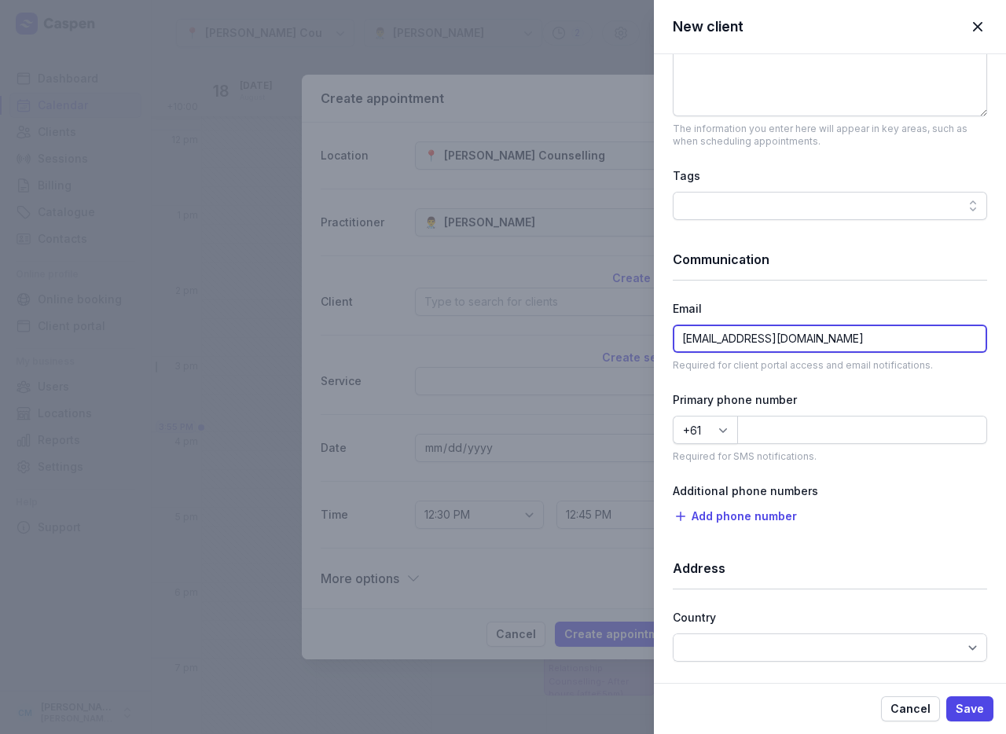
click at [810, 336] on input "[EMAIL_ADDRESS][DOMAIN_NAME]" at bounding box center [830, 339] width 314 height 28
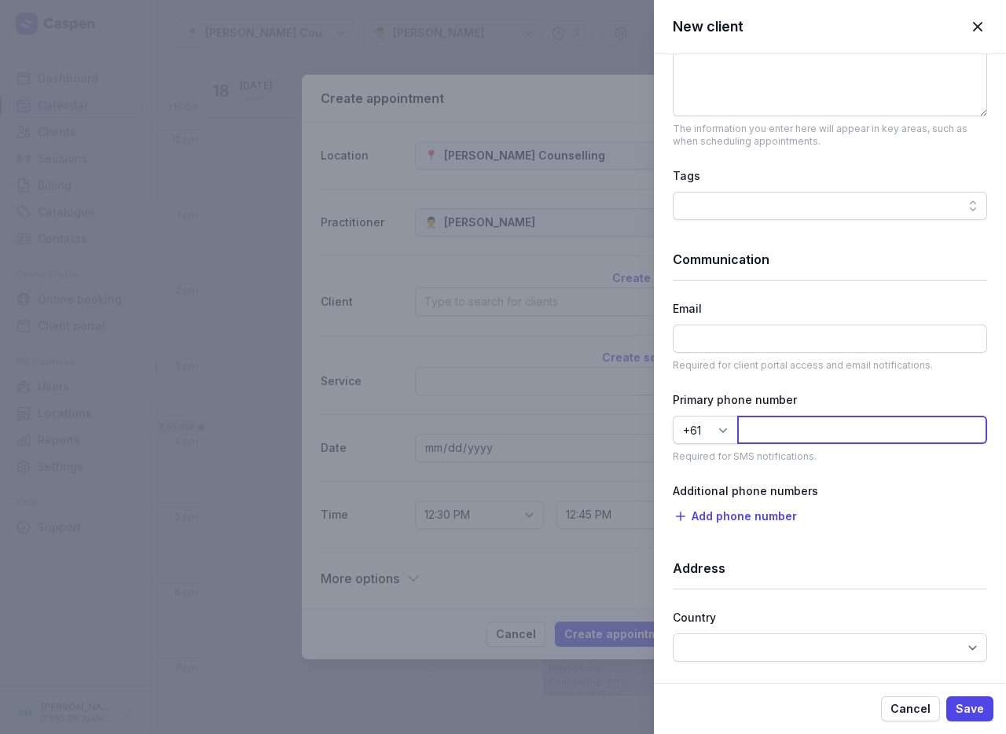
click at [804, 426] on input at bounding box center [862, 430] width 250 height 28
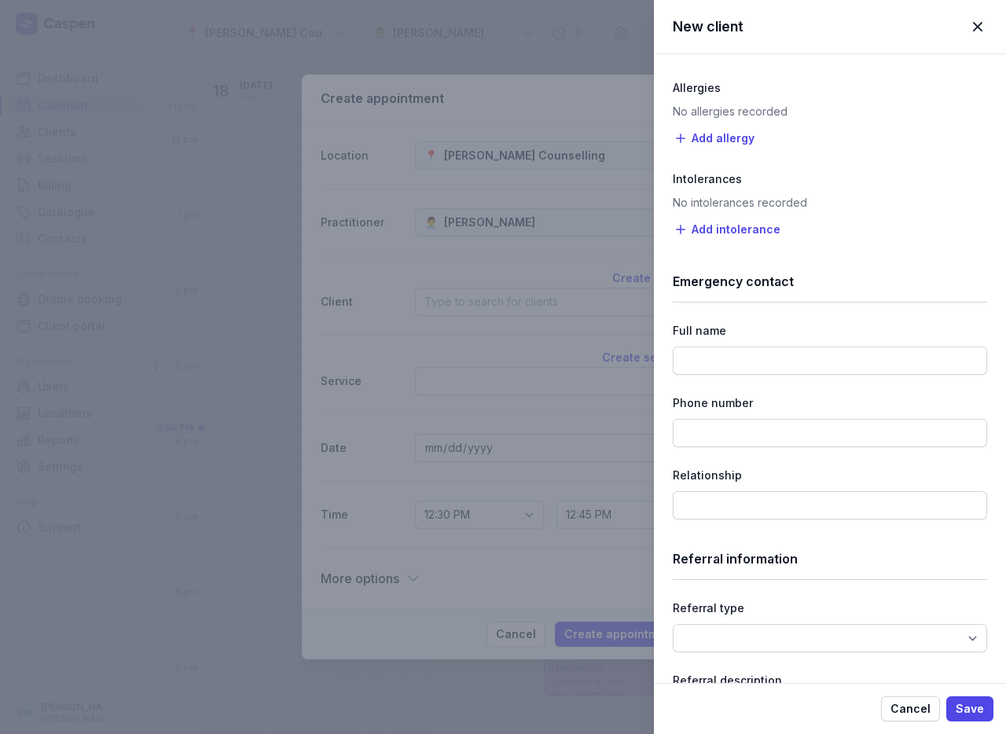
scroll to position [1546, 0]
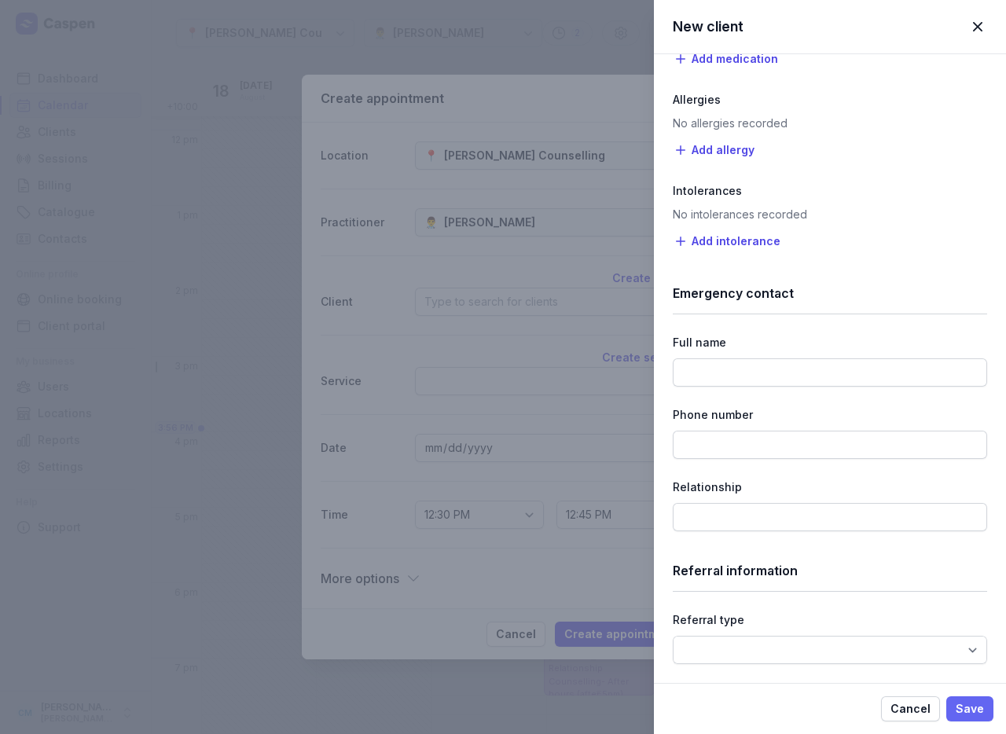
type input "409833869"
click at [964, 704] on span "Save" at bounding box center [970, 708] width 28 height 19
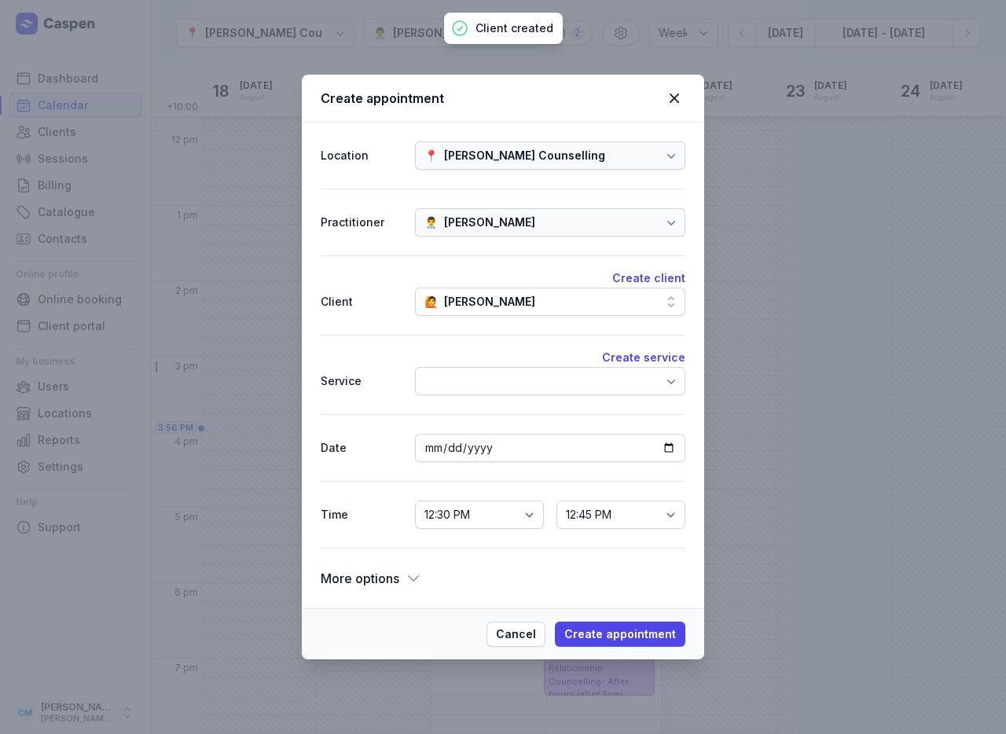
click at [516, 389] on div at bounding box center [550, 381] width 270 height 28
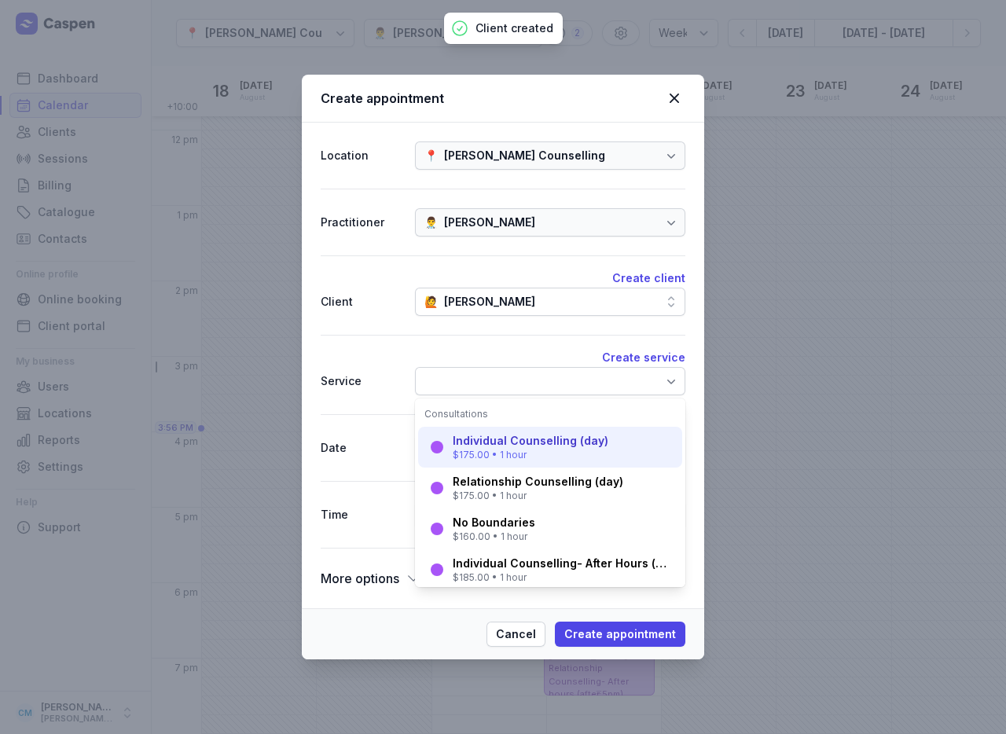
click at [556, 452] on div "$175.00 • 1 hour" at bounding box center [531, 455] width 156 height 13
select select "13:30"
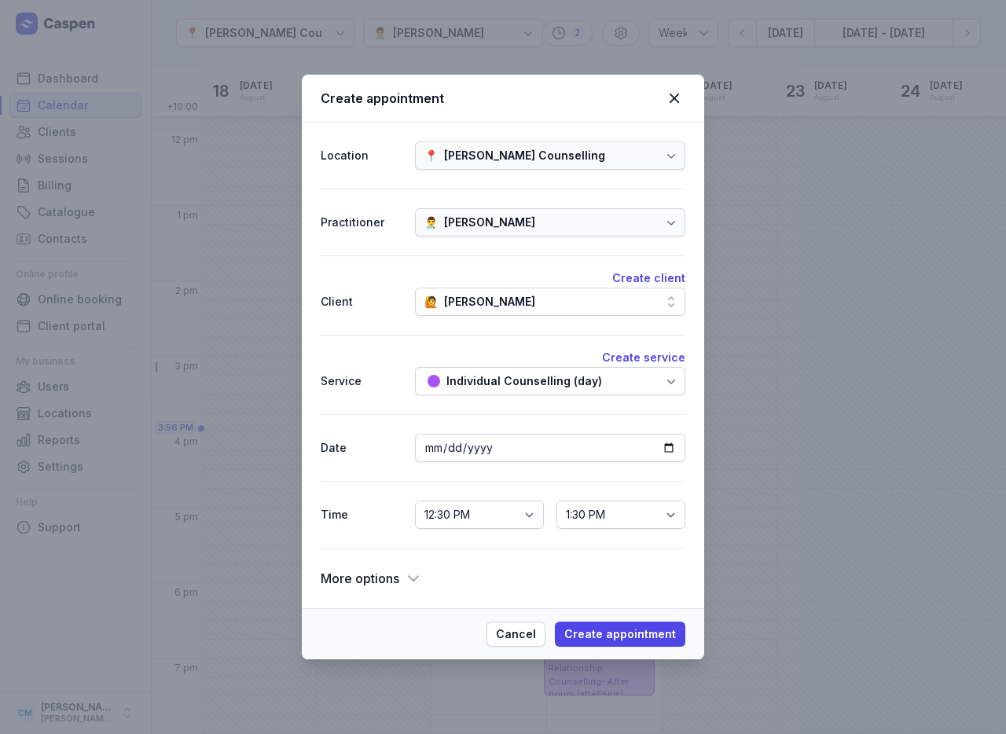
click at [535, 380] on div "Individual Counselling (day)" at bounding box center [524, 381] width 156 height 19
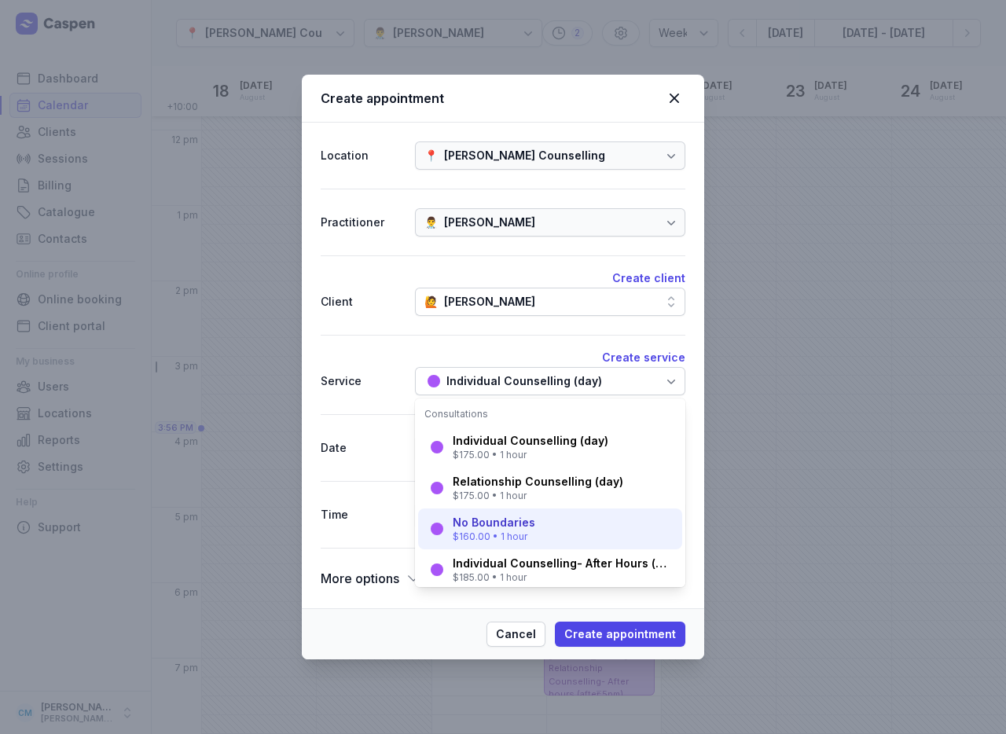
scroll to position [11, 0]
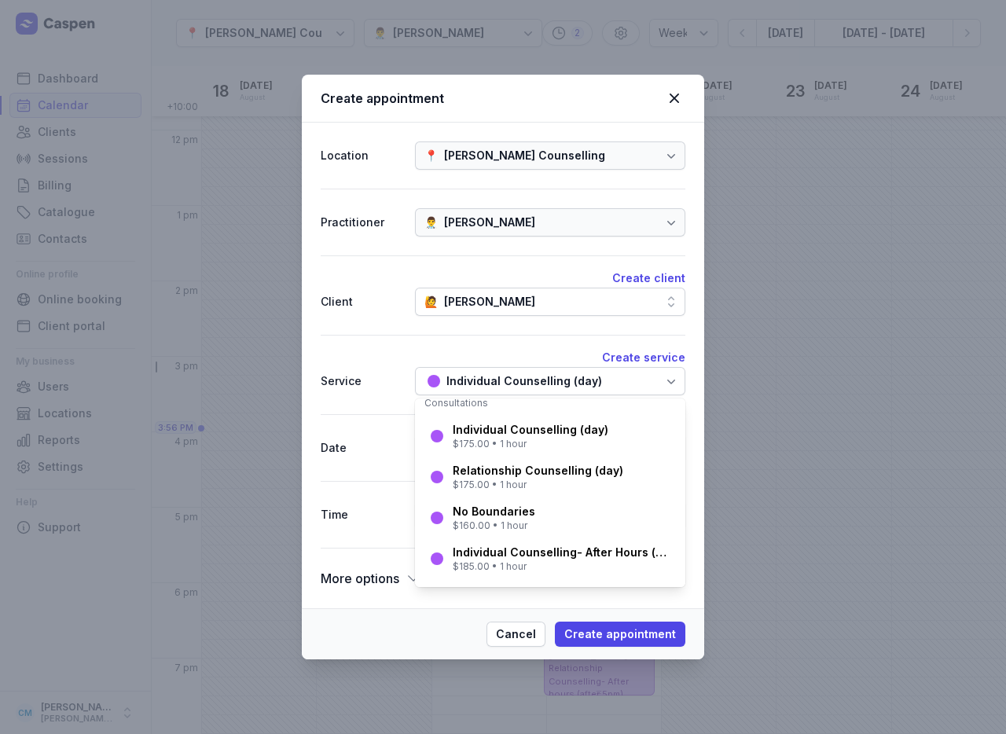
click at [387, 446] on div "Date" at bounding box center [362, 447] width 82 height 19
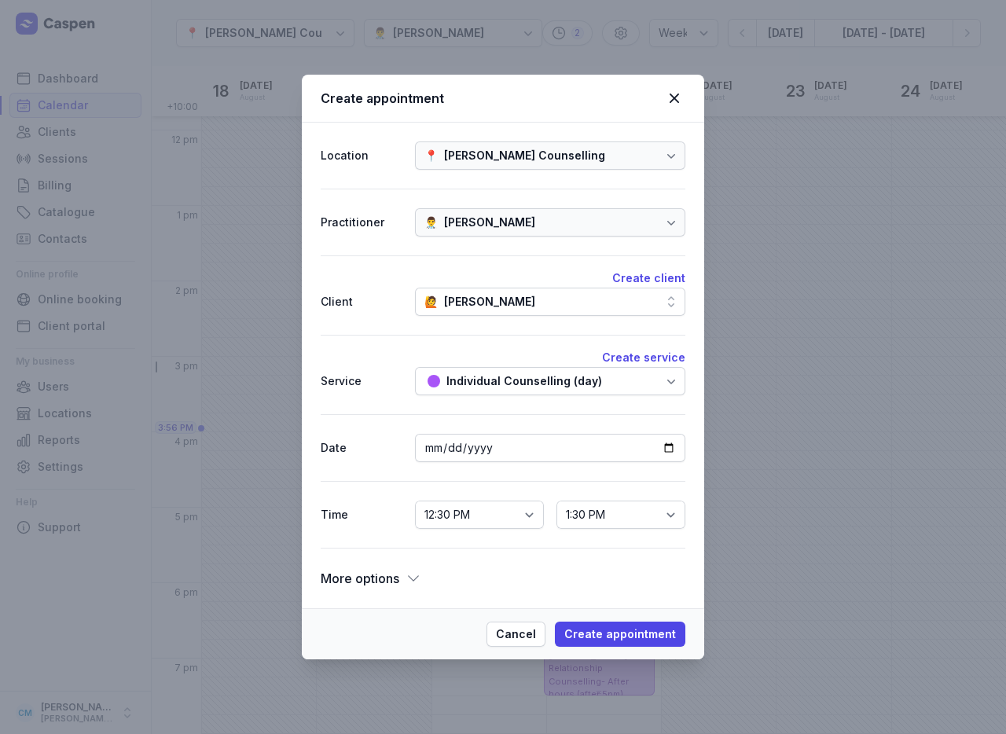
click at [472, 386] on div "Individual Counselling (day)" at bounding box center [524, 381] width 156 height 19
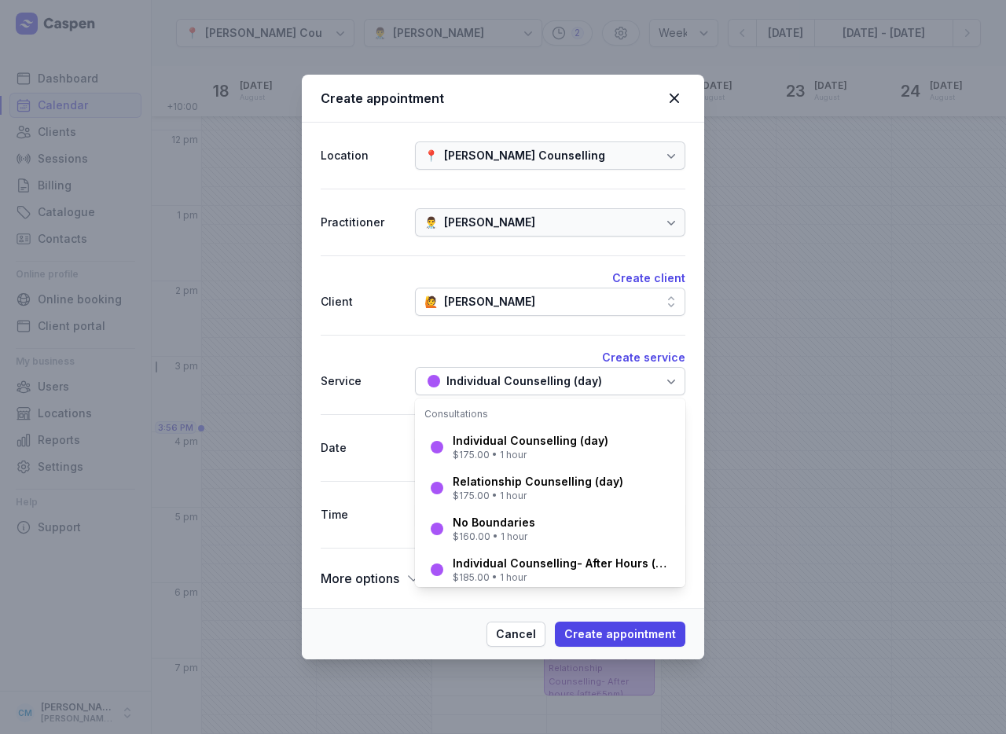
click at [365, 416] on div "Date [DATE]" at bounding box center [503, 447] width 365 height 67
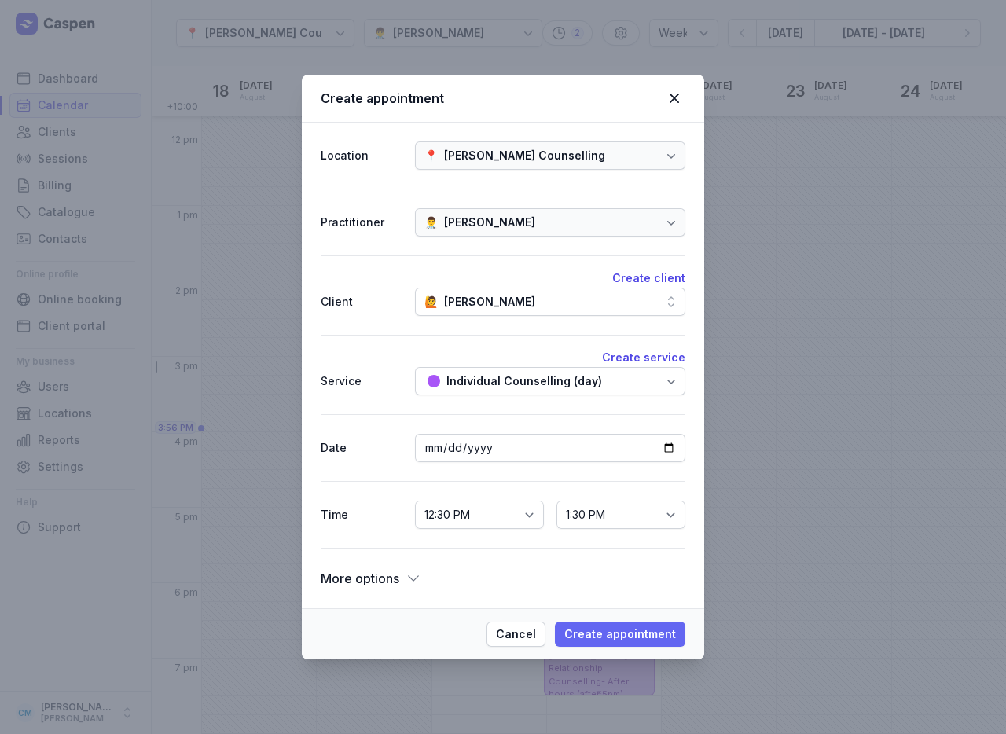
click at [616, 633] on span "Create appointment" at bounding box center [620, 634] width 112 height 19
select select
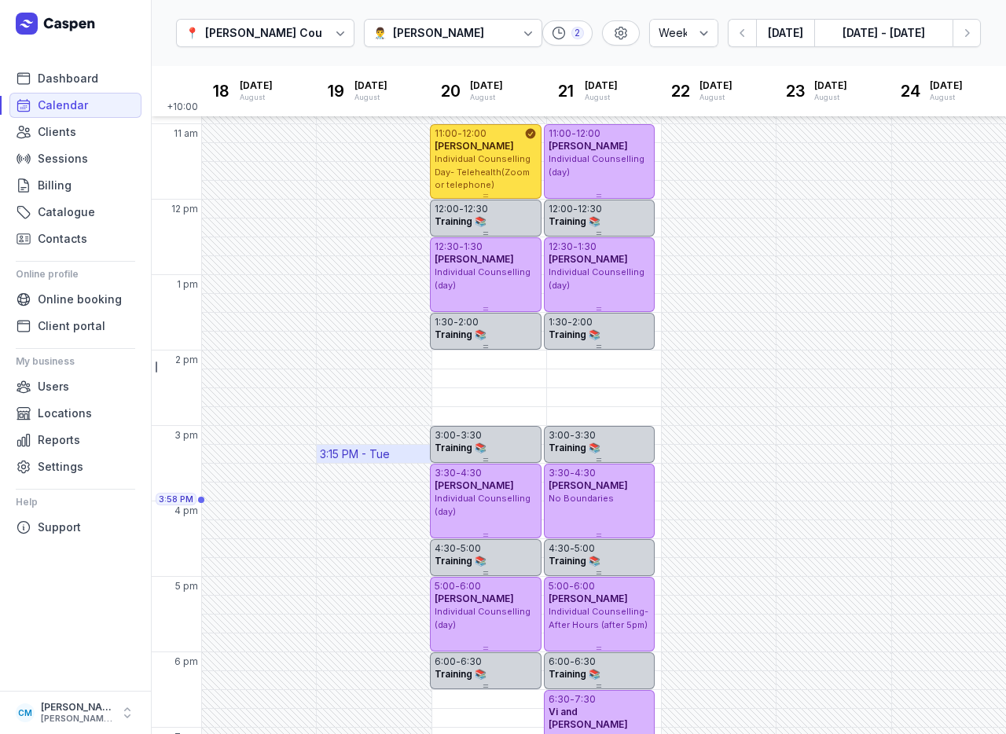
scroll to position [215, 0]
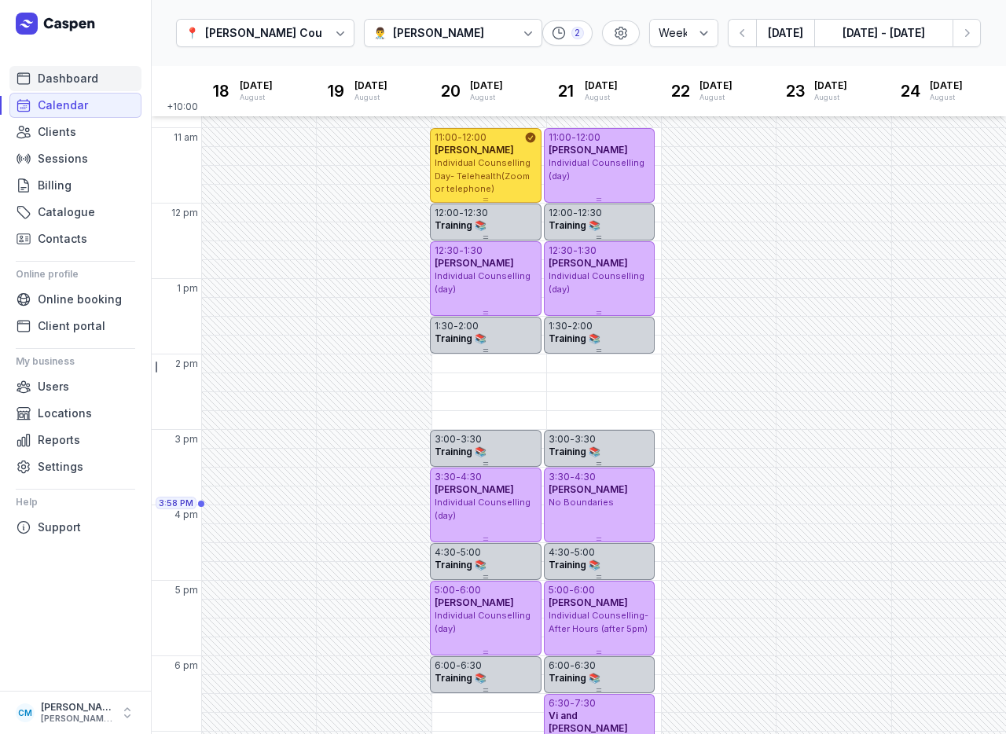
click at [84, 71] on span "Dashboard" at bounding box center [68, 78] width 61 height 19
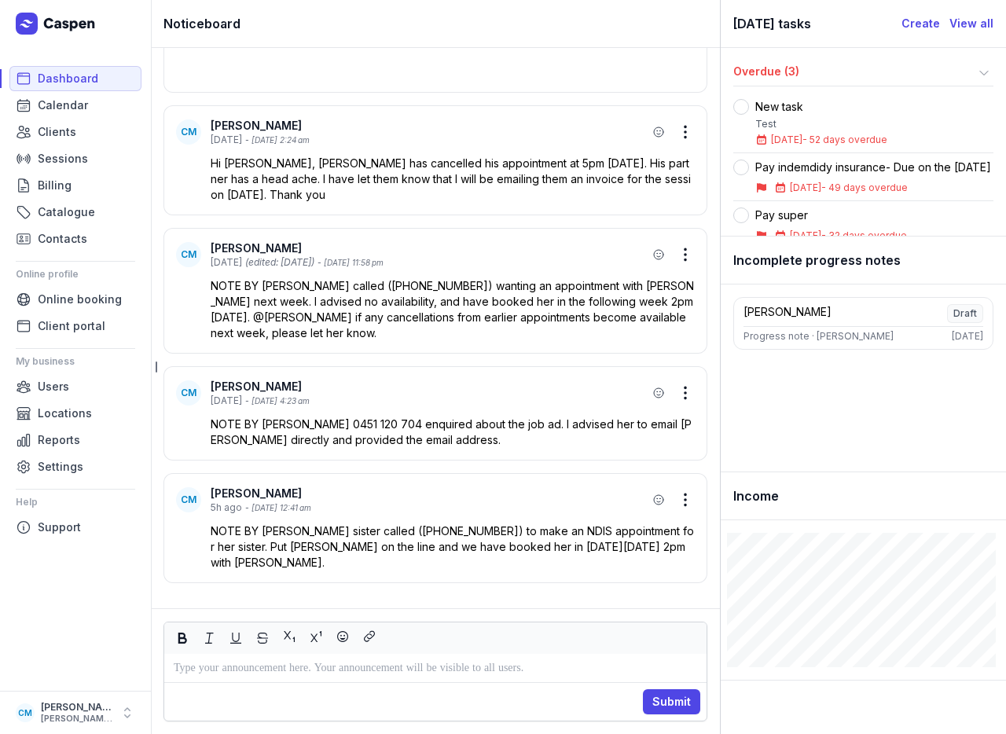
click at [327, 677] on p at bounding box center [435, 668] width 523 height 19
click at [633, 660] on p "**********" at bounding box center [435, 668] width 523 height 19
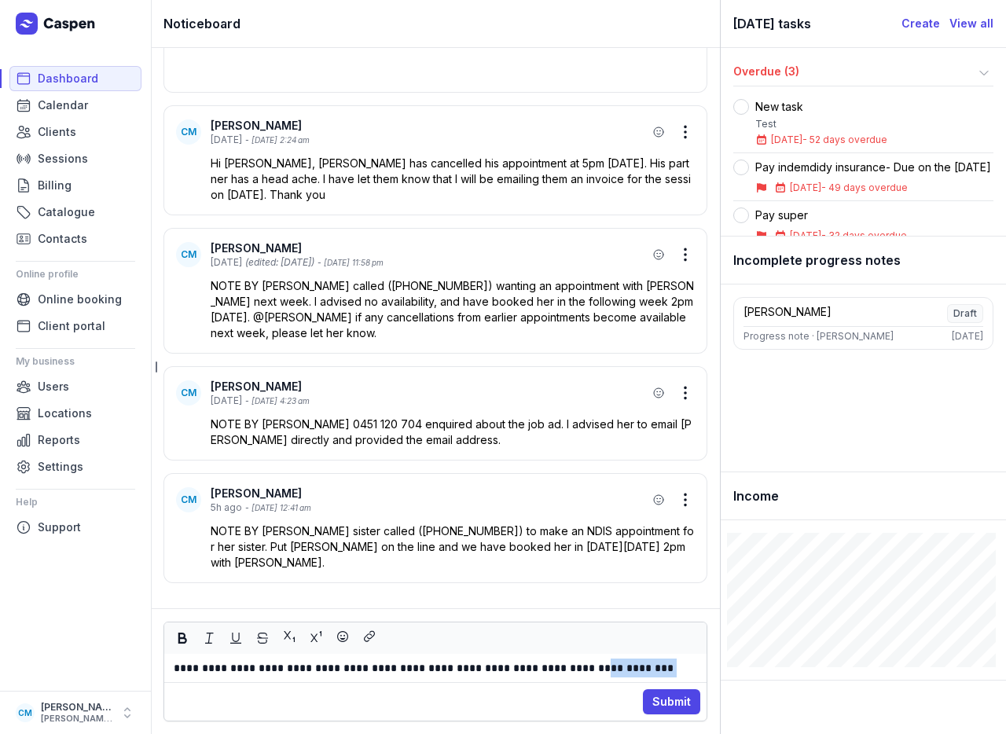
drag, startPoint x: 595, startPoint y: 667, endPoint x: 674, endPoint y: 667, distance: 79.4
click at [674, 667] on p "**********" at bounding box center [435, 668] width 523 height 19
click at [673, 666] on p "**********" at bounding box center [435, 668] width 523 height 19
drag, startPoint x: 667, startPoint y: 666, endPoint x: 597, endPoint y: 668, distance: 70.0
click at [597, 668] on p "**********" at bounding box center [435, 668] width 523 height 19
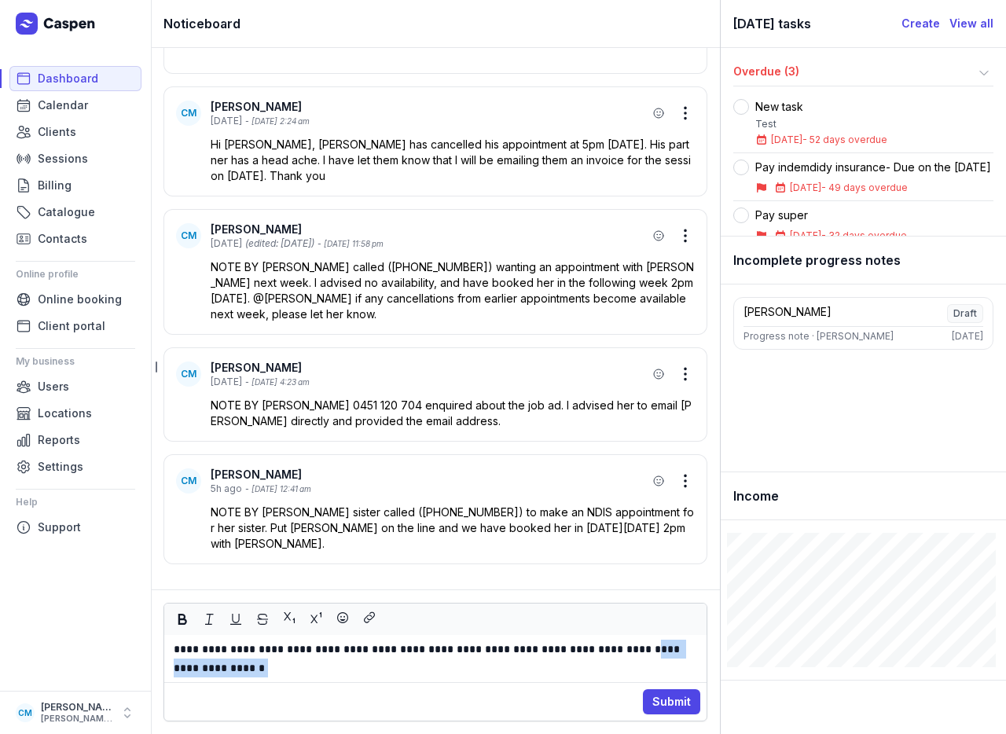
drag, startPoint x: 641, startPoint y: 648, endPoint x: 644, endPoint y: 681, distance: 33.2
click at [644, 681] on div "**********" at bounding box center [435, 662] width 544 height 119
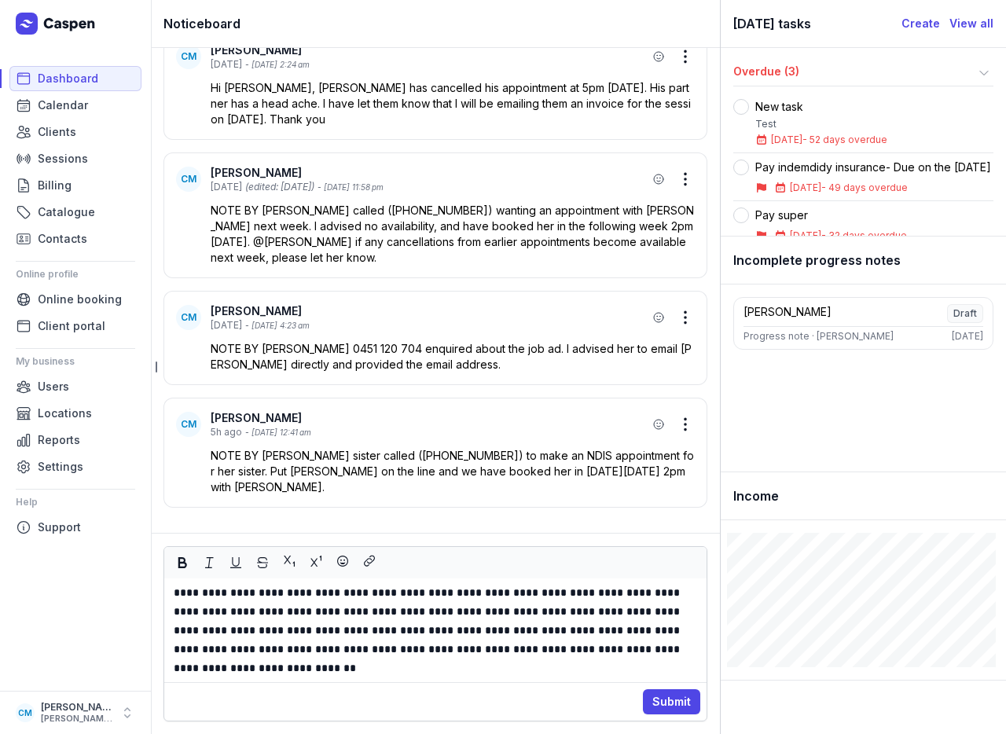
click at [370, 669] on p "**********" at bounding box center [435, 630] width 523 height 94
click at [432, 631] on p "**********" at bounding box center [435, 630] width 523 height 94
click at [462, 670] on p "**********" at bounding box center [435, 630] width 523 height 94
click at [207, 666] on p "**********" at bounding box center [435, 630] width 523 height 94
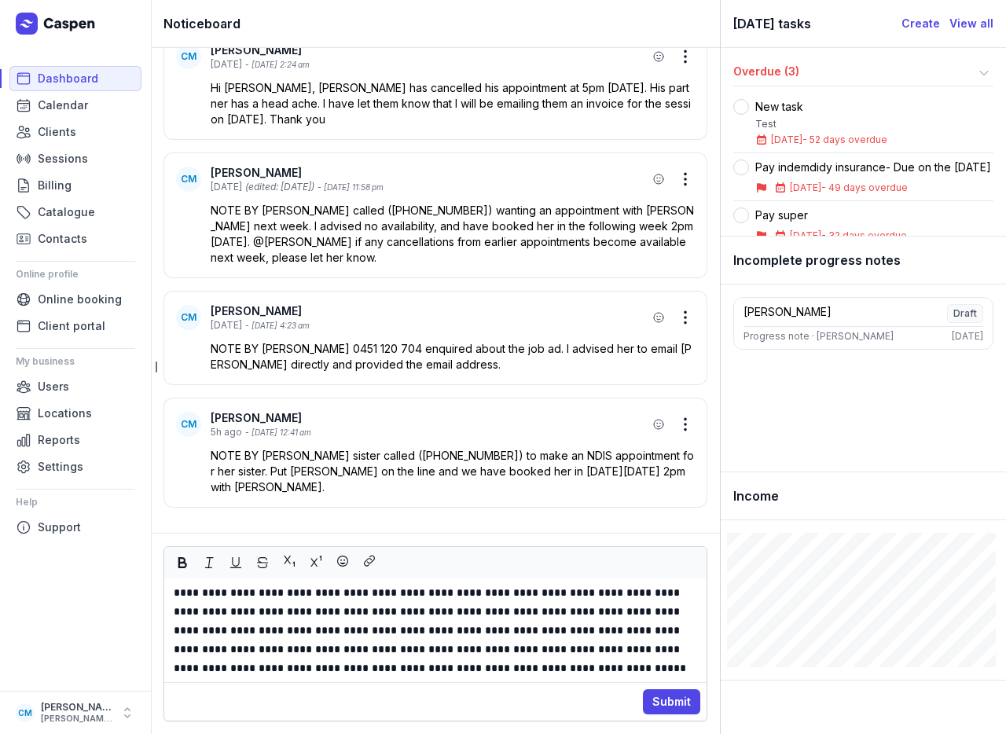
click at [342, 668] on p "**********" at bounding box center [435, 630] width 523 height 94
click at [486, 669] on p "**********" at bounding box center [435, 630] width 523 height 94
drag, startPoint x: 482, startPoint y: 670, endPoint x: 704, endPoint y: 670, distance: 221.6
click at [704, 670] on div "**********" at bounding box center [435, 630] width 542 height 104
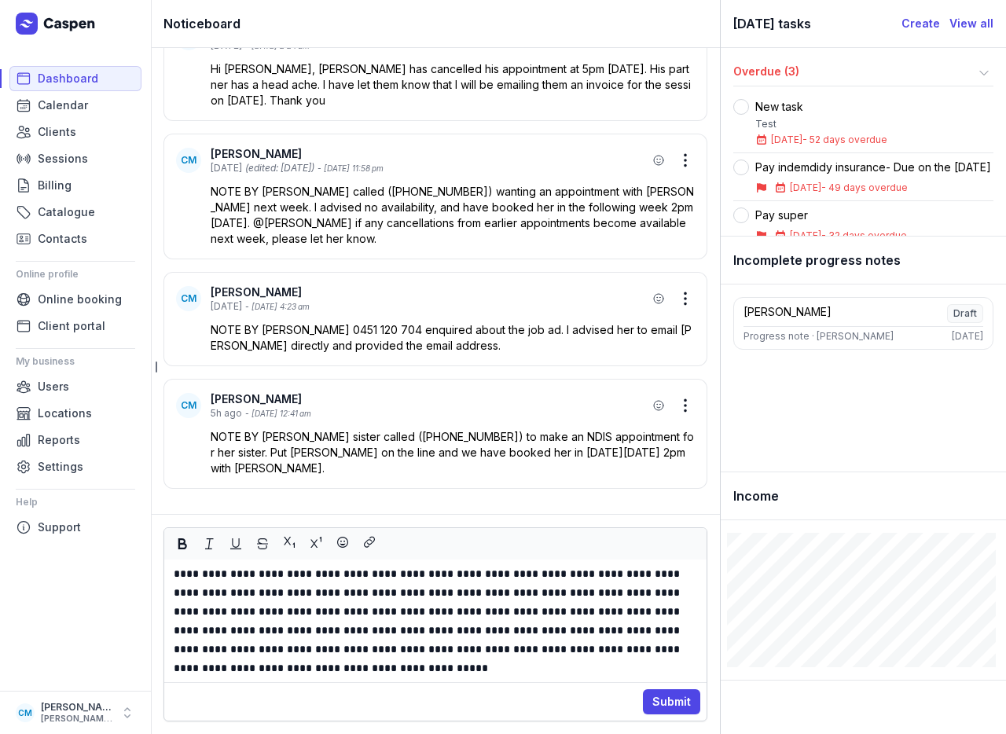
click at [547, 611] on p "**********" at bounding box center [435, 620] width 523 height 113
click at [539, 642] on p "**********" at bounding box center [435, 620] width 523 height 113
click at [539, 667] on p "**********" at bounding box center [435, 620] width 523 height 113
click at [531, 663] on p "**********" at bounding box center [435, 620] width 523 height 113
click at [413, 666] on p "**********" at bounding box center [435, 620] width 523 height 113
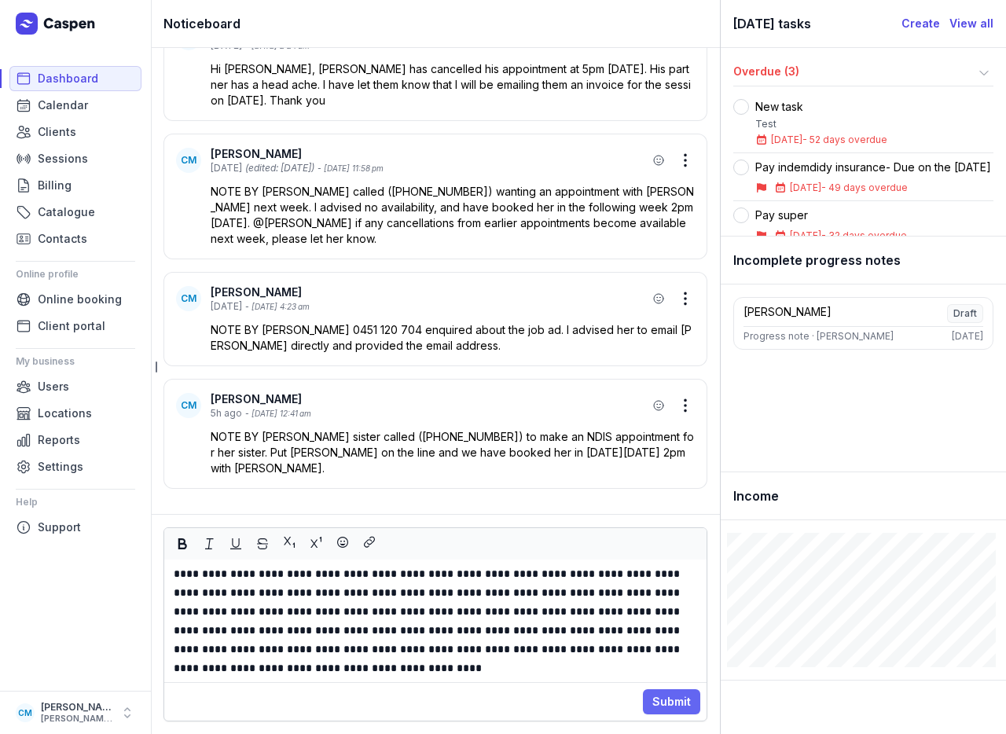
click at [662, 704] on span "Submit" at bounding box center [671, 701] width 39 height 19
